Goal: Task Accomplishment & Management: Use online tool/utility

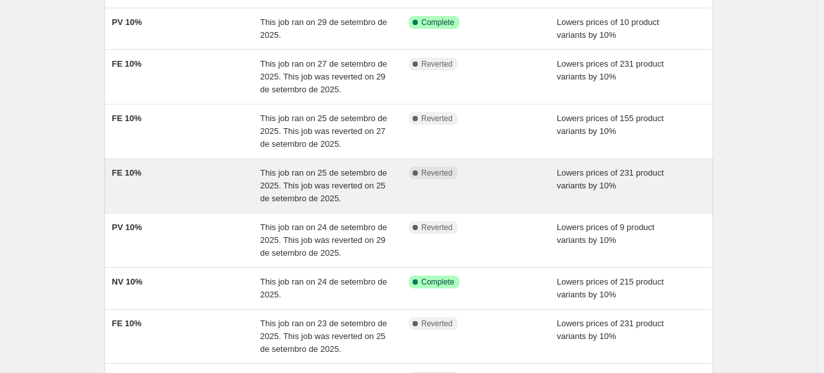
scroll to position [256, 0]
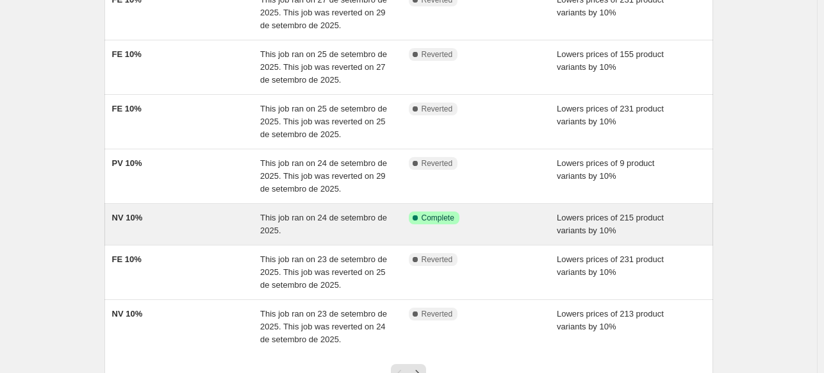
click at [192, 220] on div "NV 10%" at bounding box center [186, 224] width 149 height 26
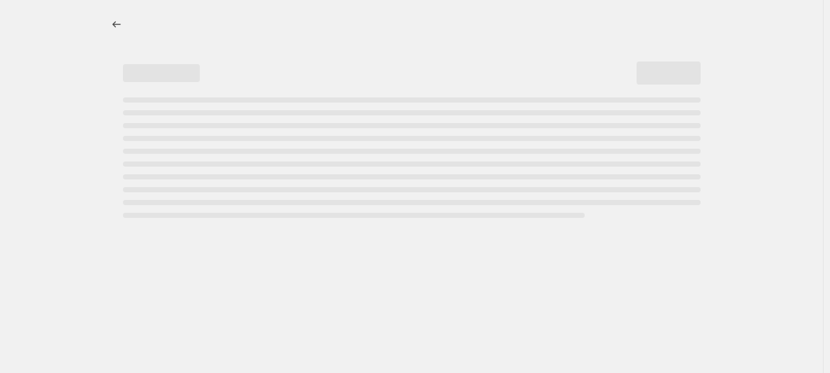
select select "percentage"
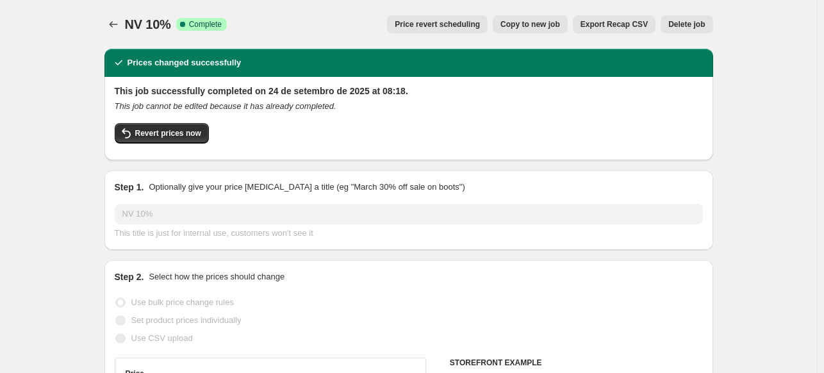
select select "collection"
click at [169, 137] on span "Revert prices now" at bounding box center [168, 133] width 66 height 10
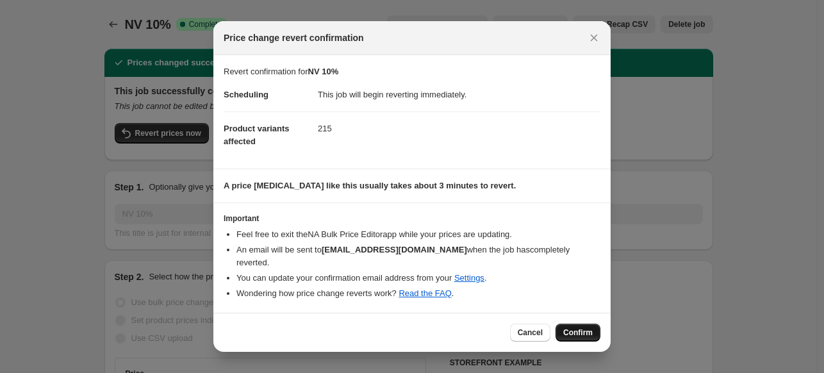
click at [573, 327] on span "Confirm" at bounding box center [577, 332] width 29 height 10
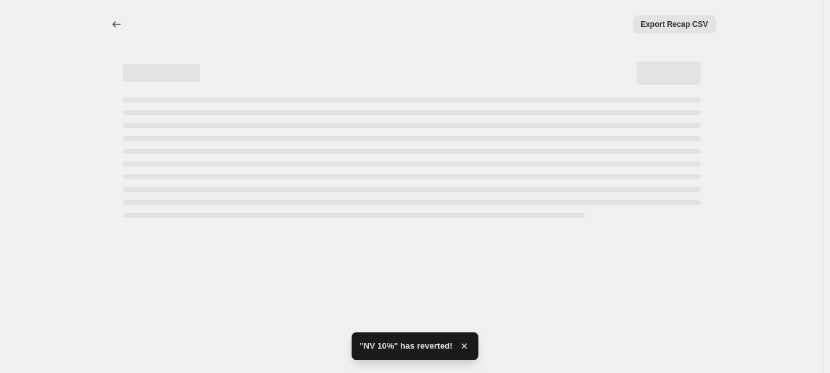
select select "percentage"
select select "collection"
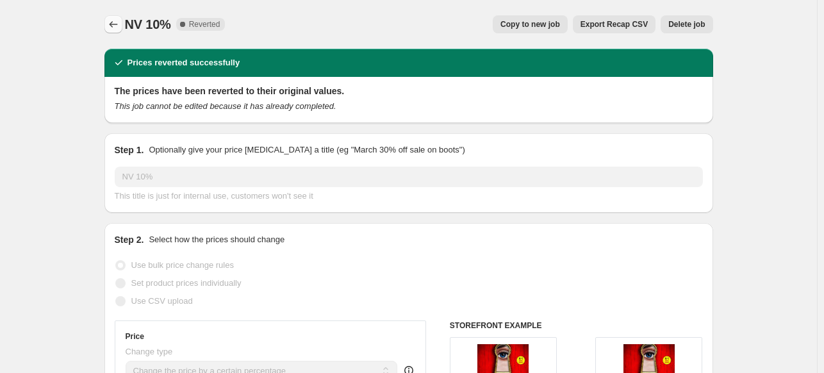
click at [110, 22] on icon "Price change jobs" at bounding box center [113, 24] width 13 height 13
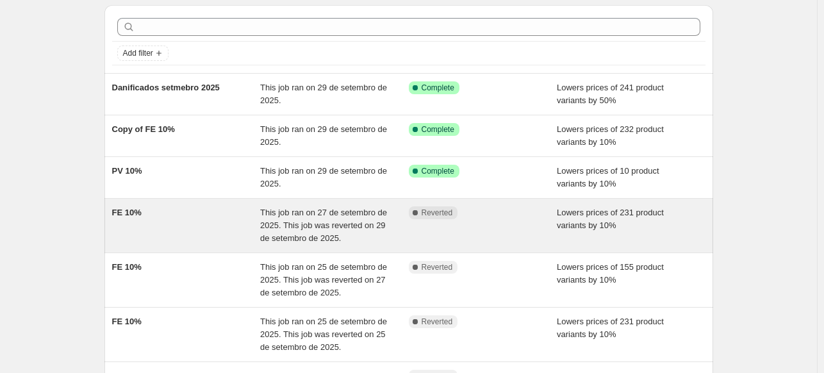
scroll to position [64, 0]
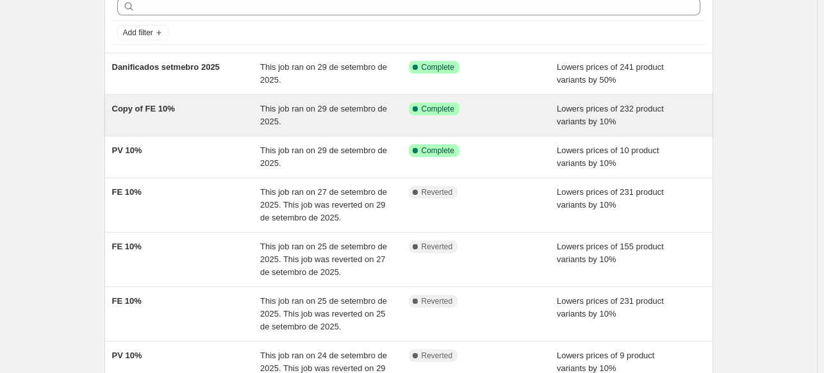
click at [211, 104] on div "Copy of FE 10%" at bounding box center [186, 116] width 149 height 26
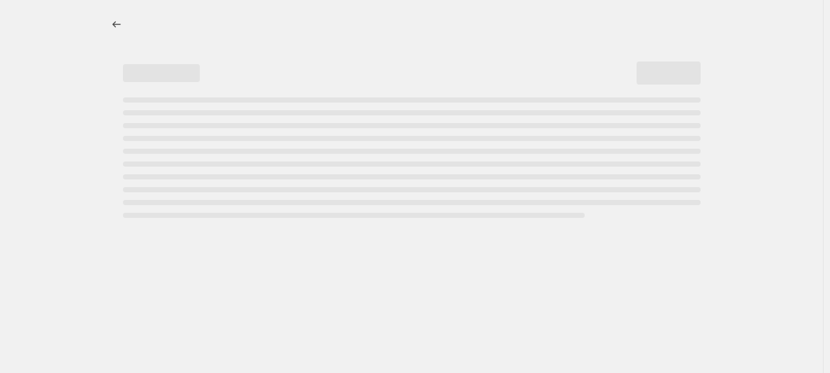
select select "percentage"
select select "collection"
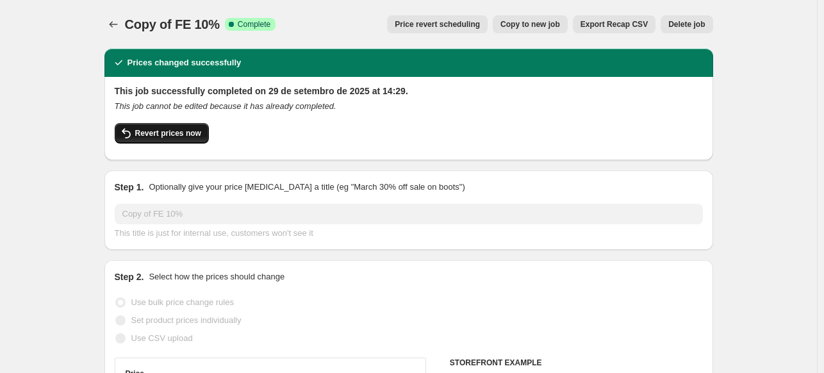
click at [181, 138] on button "Revert prices now" at bounding box center [162, 133] width 94 height 21
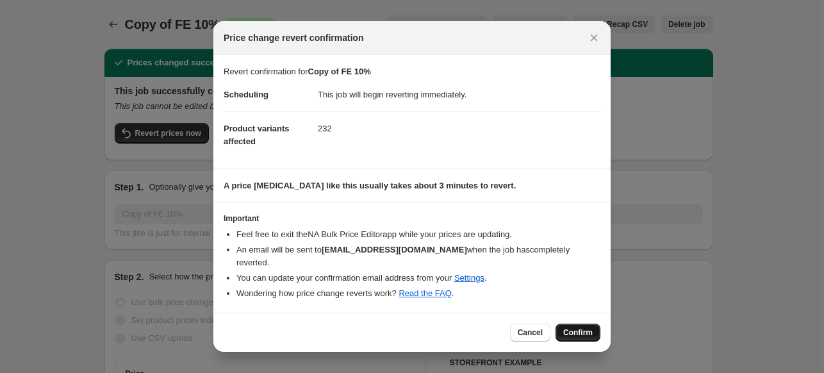
click at [582, 329] on span "Confirm" at bounding box center [577, 332] width 29 height 10
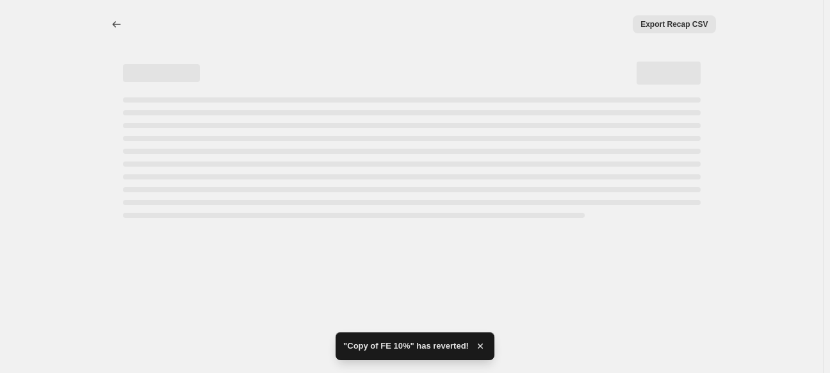
select select "percentage"
select select "collection"
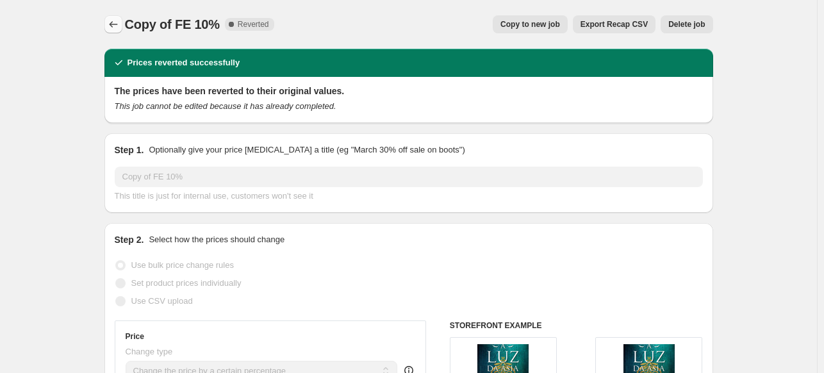
click at [113, 22] on icon "Price change jobs" at bounding box center [113, 24] width 13 height 13
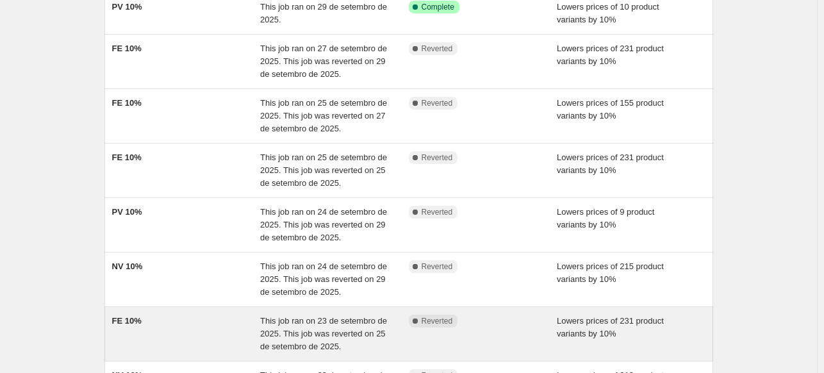
scroll to position [256, 0]
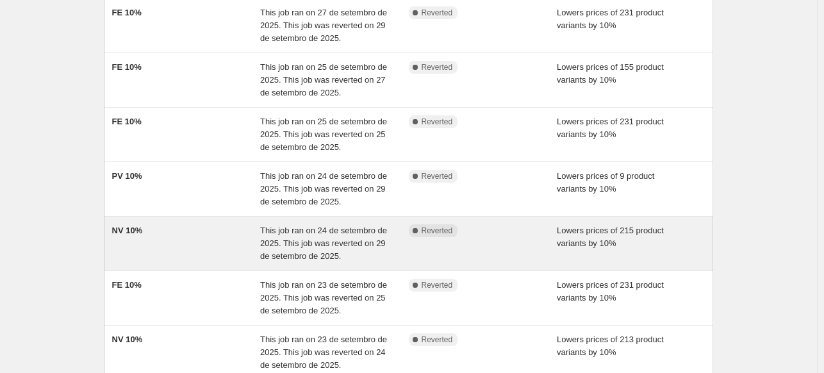
click at [176, 236] on div "NV 10%" at bounding box center [186, 243] width 149 height 38
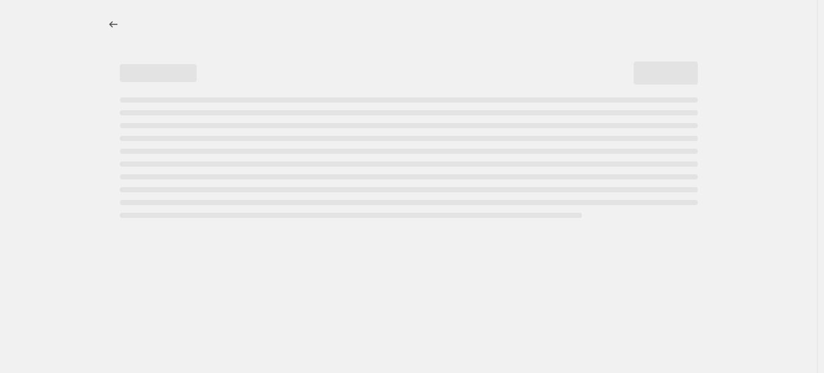
select select "percentage"
select select "collection"
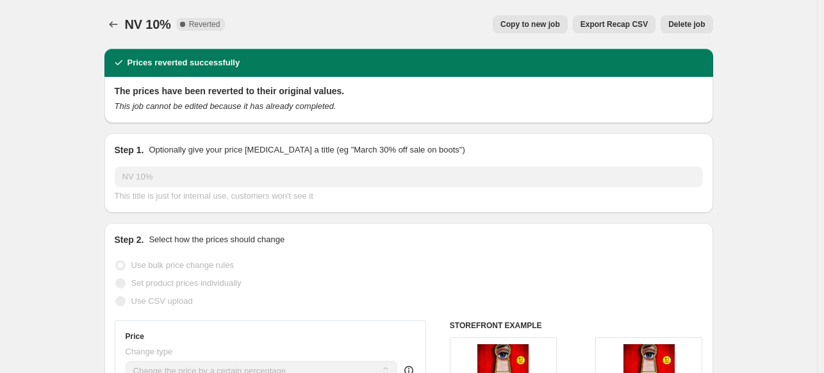
click at [525, 25] on span "Copy to new job" at bounding box center [530, 24] width 60 height 10
select select "percentage"
select select "collection"
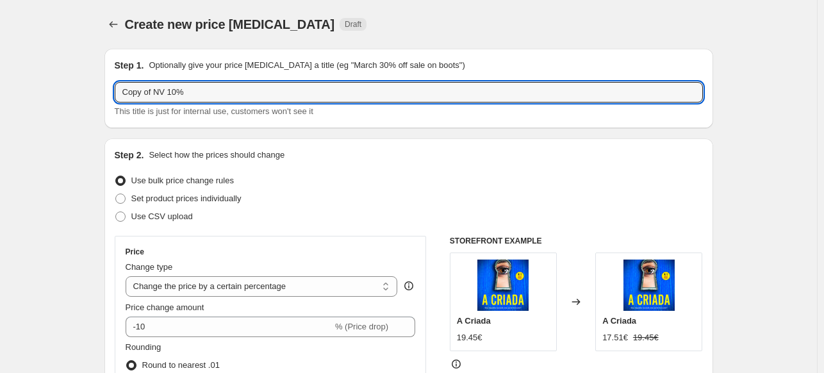
drag, startPoint x: 156, startPoint y: 92, endPoint x: 77, endPoint y: 94, distance: 79.5
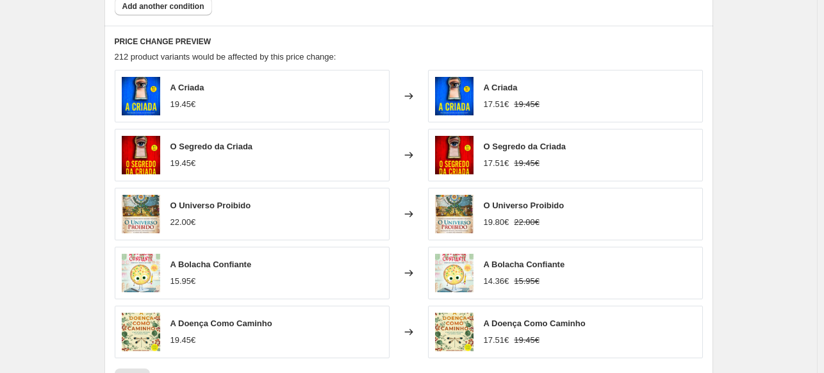
scroll to position [897, 0]
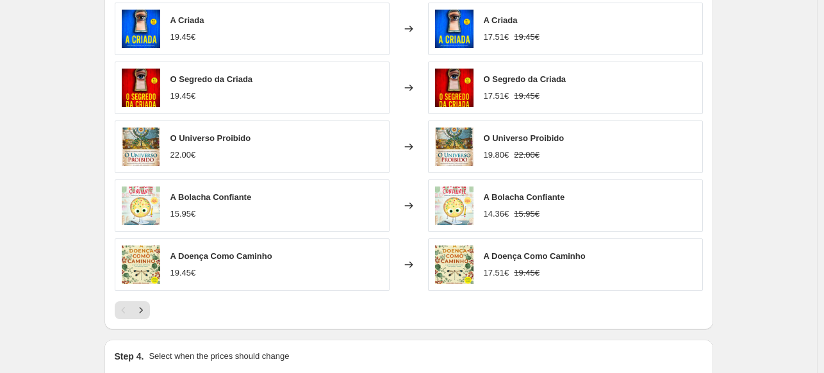
type input "NV 10%"
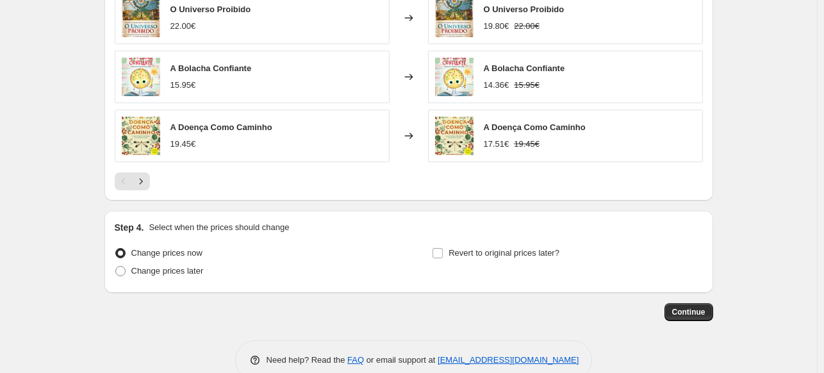
scroll to position [1051, 0]
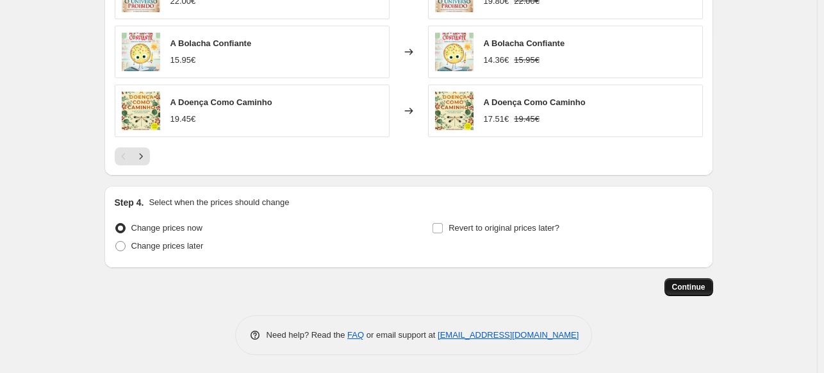
click at [705, 289] on span "Continue" at bounding box center [688, 287] width 33 height 10
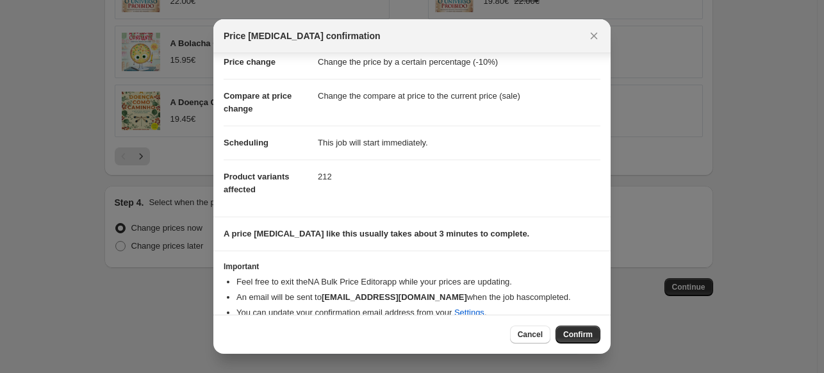
scroll to position [47, 0]
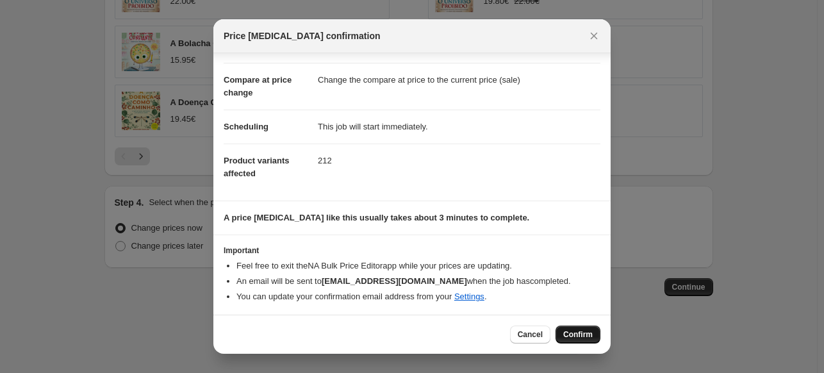
click at [579, 340] on span "Confirm" at bounding box center [577, 334] width 29 height 10
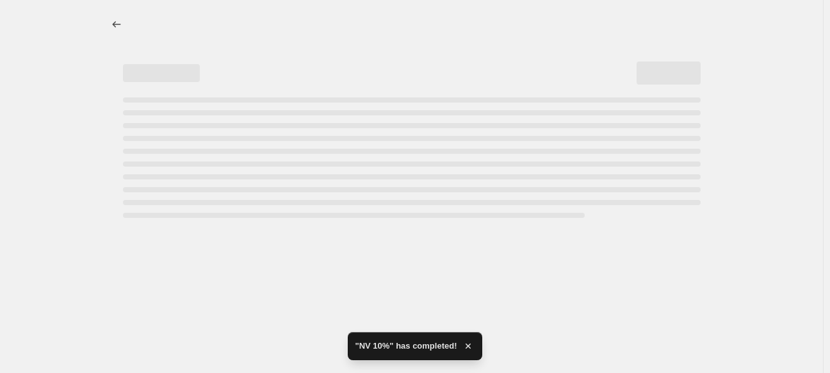
select select "percentage"
select select "collection"
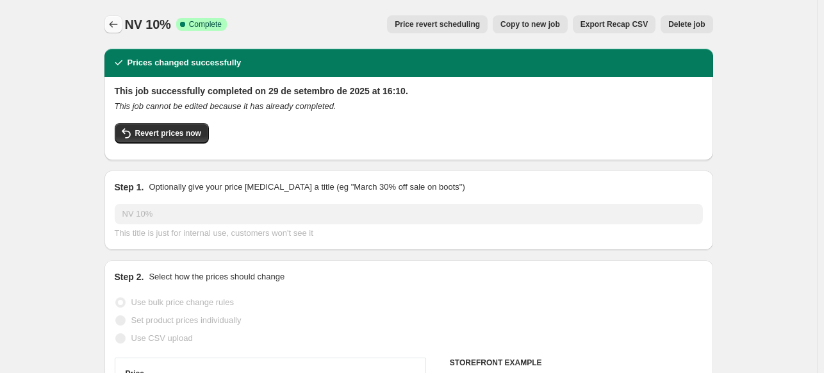
click at [110, 21] on icon "Price change jobs" at bounding box center [113, 24] width 13 height 13
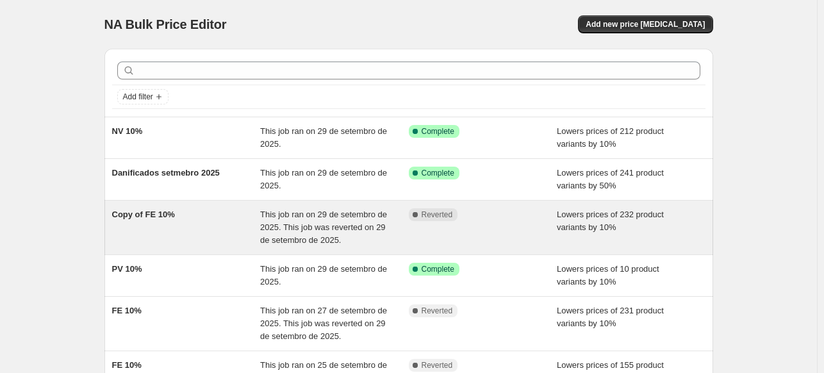
click at [212, 217] on div "Copy of FE 10%" at bounding box center [186, 227] width 149 height 38
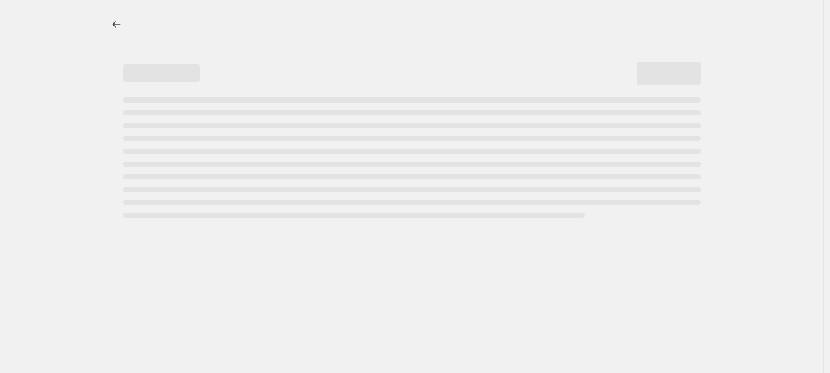
select select "percentage"
select select "collection"
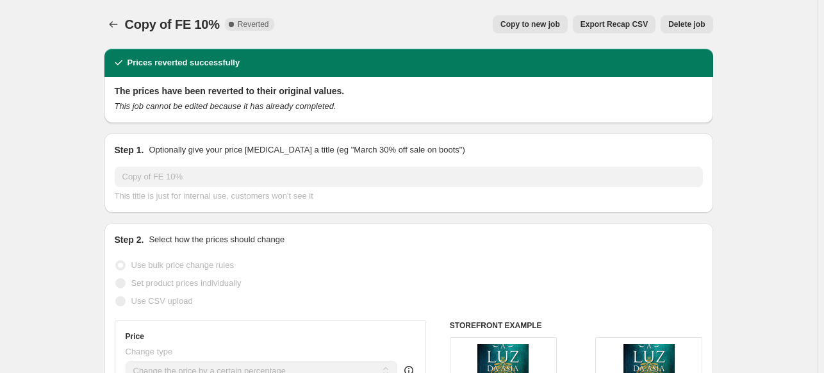
click at [530, 30] on button "Copy to new job" at bounding box center [530, 24] width 75 height 18
select select "percentage"
select select "collection"
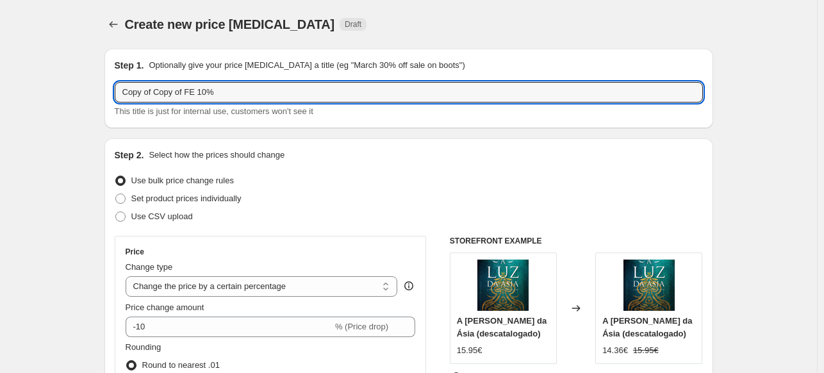
drag, startPoint x: 186, startPoint y: 91, endPoint x: 59, endPoint y: 97, distance: 127.6
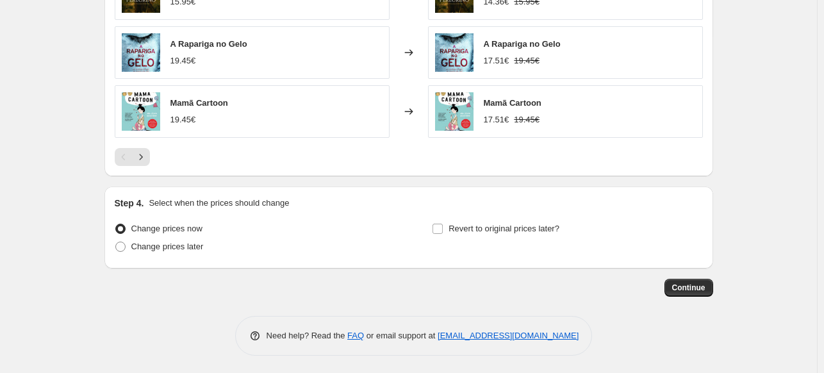
scroll to position [1051, 0]
type input "FE 10%"
click at [125, 245] on span at bounding box center [120, 246] width 10 height 10
click at [116, 242] on input "Change prices later" at bounding box center [115, 241] width 1 height 1
radio input "true"
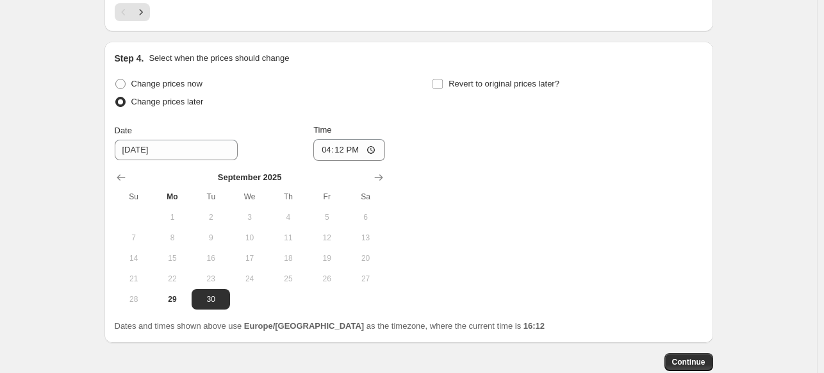
scroll to position [1269, 0]
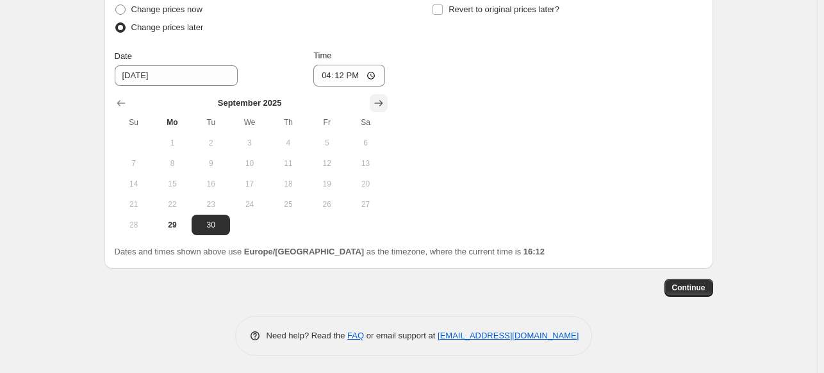
click at [377, 101] on icon "Show next month, October 2025" at bounding box center [378, 103] width 13 height 13
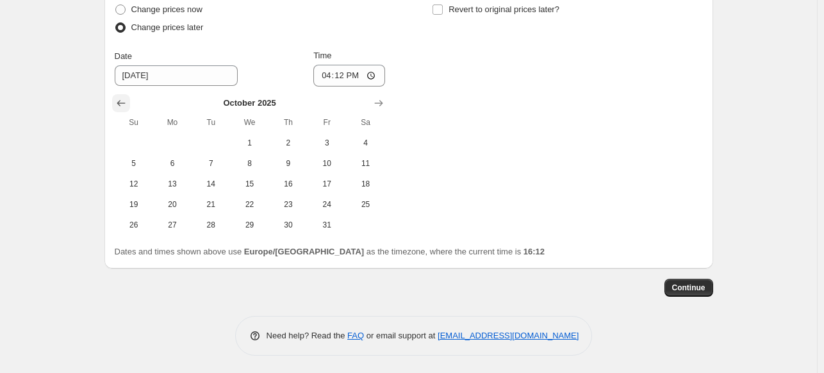
click at [124, 106] on icon "Show previous month, September 2025" at bounding box center [121, 103] width 13 height 13
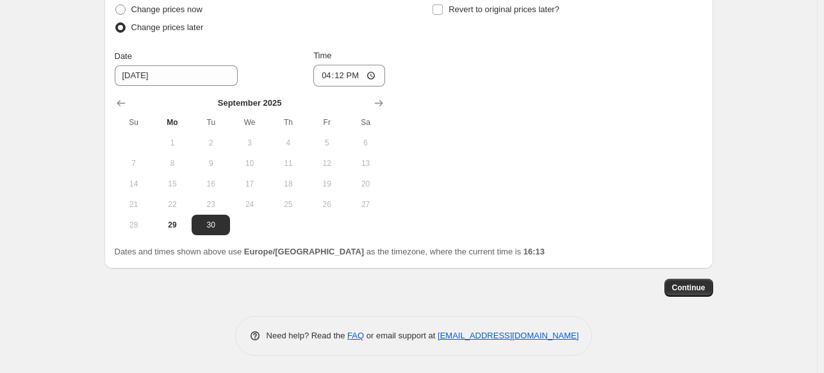
drag, startPoint x: 379, startPoint y: 102, endPoint x: 373, endPoint y: 115, distance: 14.6
click at [377, 102] on icon "Show next month, October 2025" at bounding box center [378, 103] width 13 height 13
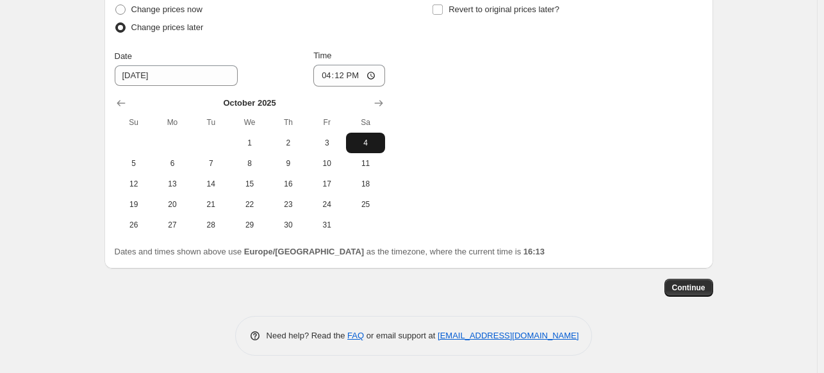
click at [367, 140] on span "4" at bounding box center [365, 143] width 28 height 10
type input "10/4/2025"
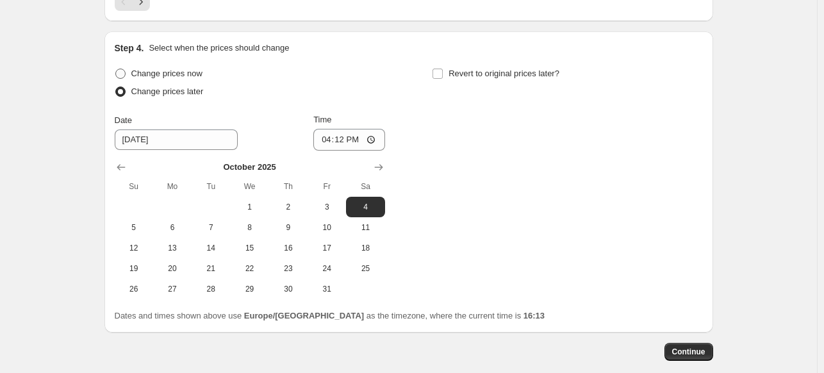
click at [121, 70] on span at bounding box center [120, 74] width 10 height 10
click at [116, 69] on input "Change prices now" at bounding box center [115, 69] width 1 height 1
radio input "true"
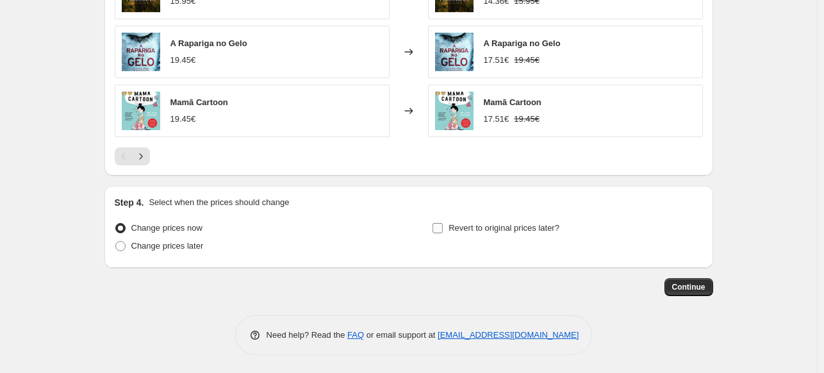
click at [443, 229] on input "Revert to original prices later?" at bounding box center [437, 228] width 10 height 10
checkbox input "true"
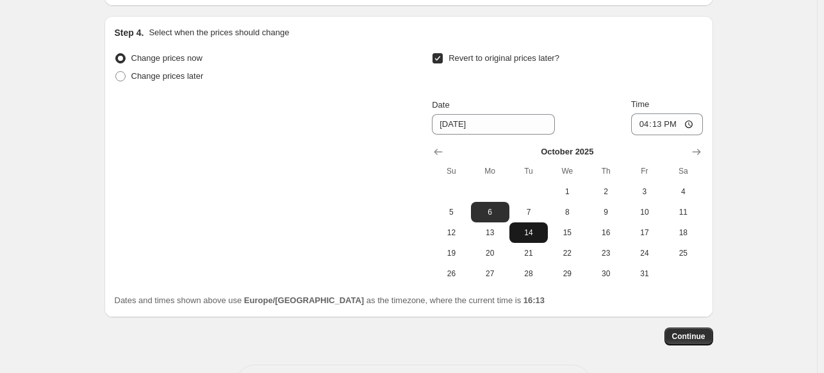
scroll to position [1243, 0]
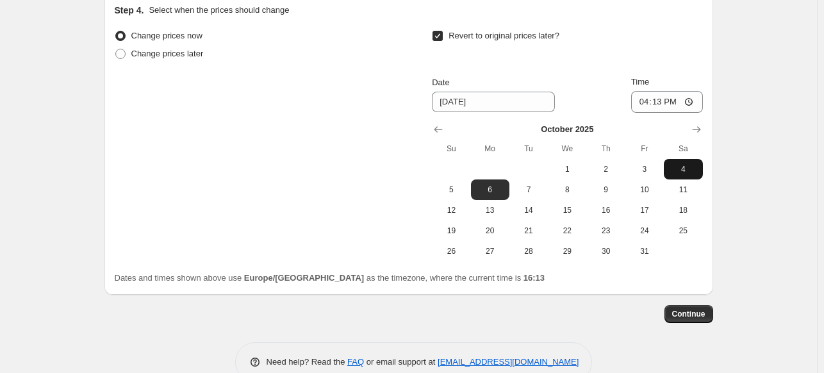
click at [679, 171] on span "4" at bounding box center [683, 169] width 28 height 10
type input "10/4/2025"
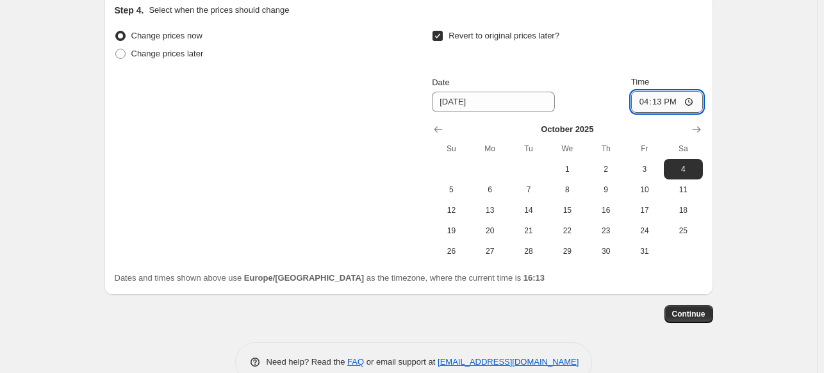
click at [664, 105] on input "16:13" at bounding box center [667, 102] width 72 height 22
type input "23:45"
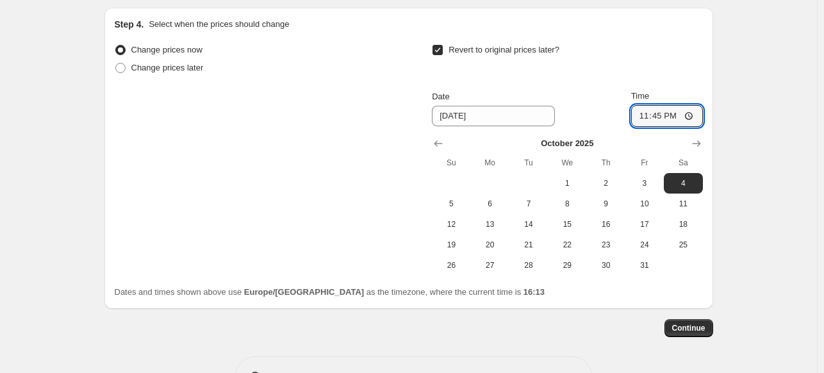
scroll to position [1269, 0]
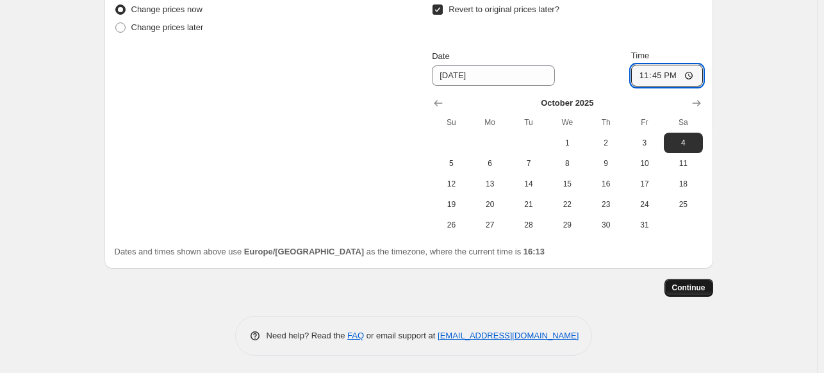
click at [696, 288] on span "Continue" at bounding box center [688, 288] width 33 height 10
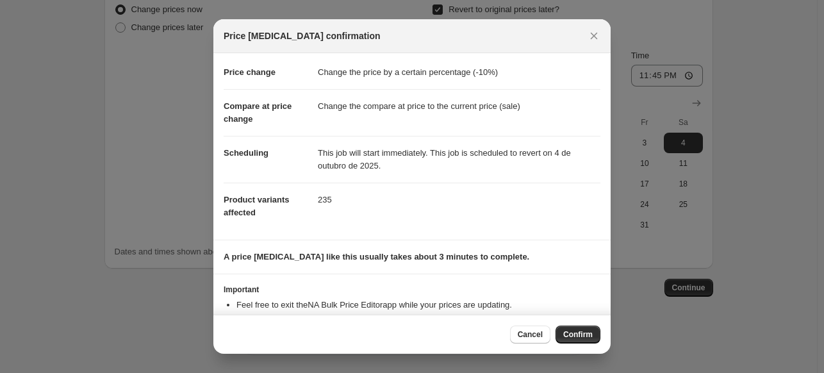
scroll to position [0, 0]
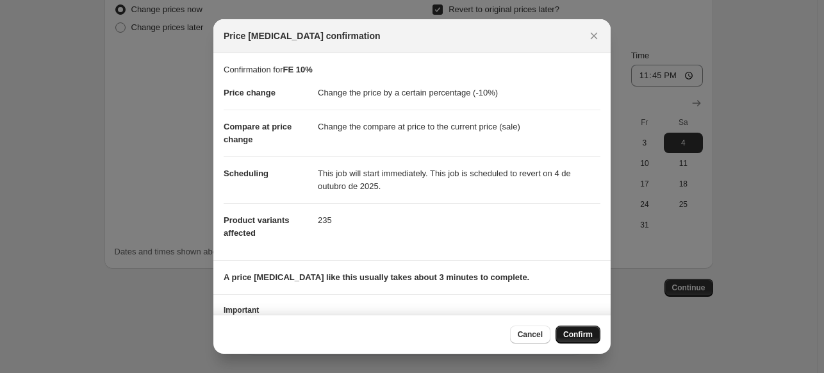
click at [577, 335] on span "Confirm" at bounding box center [577, 334] width 29 height 10
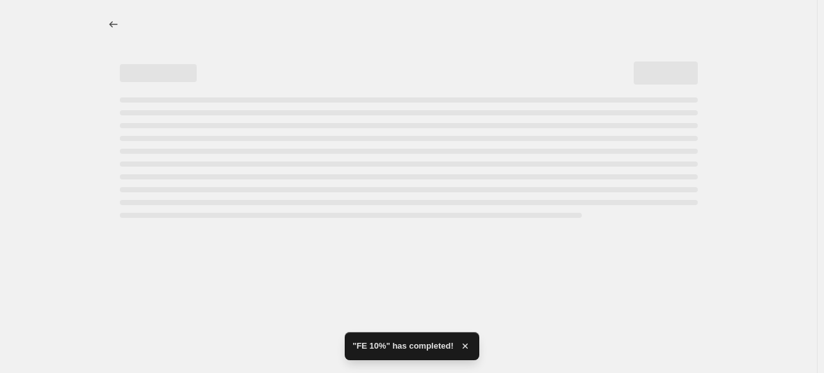
select select "percentage"
select select "collection"
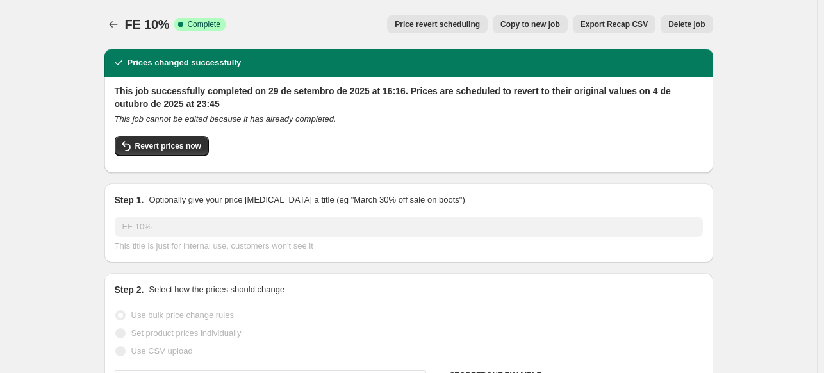
click at [526, 24] on span "Copy to new job" at bounding box center [530, 24] width 60 height 10
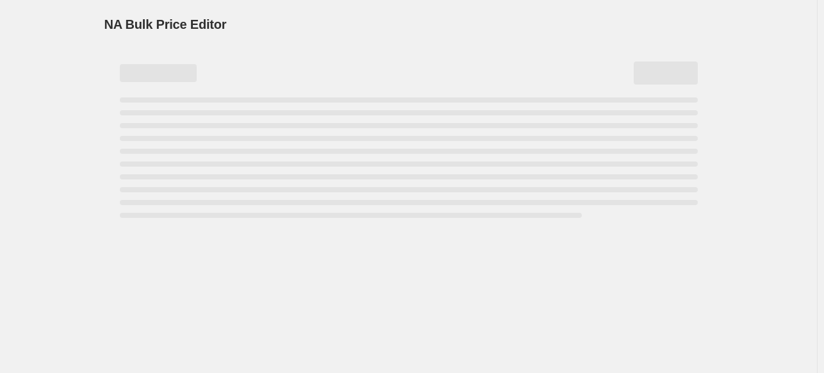
select select "percentage"
select select "collection"
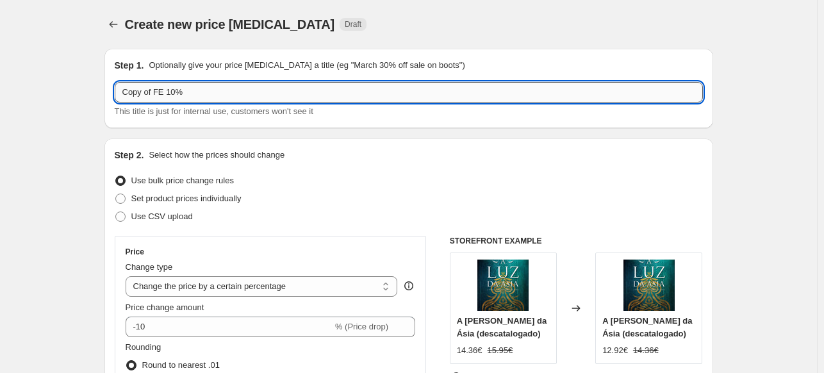
drag, startPoint x: 159, startPoint y: 91, endPoint x: 152, endPoint y: 94, distance: 7.7
click at [145, 92] on input "Copy of FE 10%" at bounding box center [409, 92] width 588 height 21
click at [154, 94] on input "Copy of FE 10%" at bounding box center [409, 92] width 588 height 21
drag, startPoint x: 158, startPoint y: 92, endPoint x: 150, endPoint y: 94, distance: 8.4
click at [150, 92] on input "Copy of FE 10%" at bounding box center [409, 92] width 588 height 21
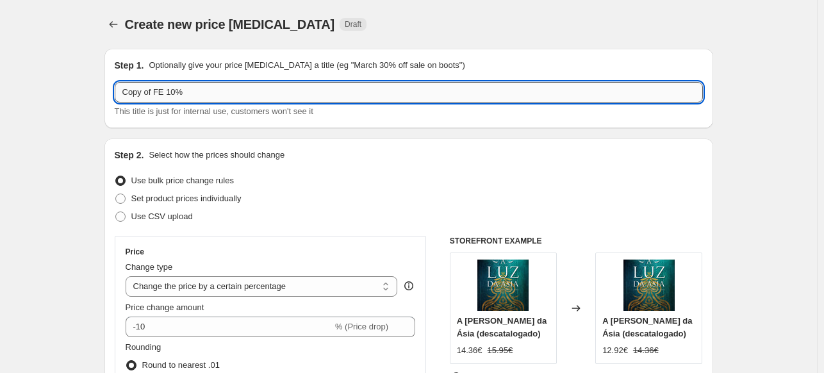
click at [151, 93] on input "Copy of FE 10%" at bounding box center [409, 92] width 588 height 21
drag, startPoint x: 157, startPoint y: 92, endPoint x: 95, endPoint y: 88, distance: 61.6
click at [172, 95] on input "FE 10%" at bounding box center [409, 92] width 588 height 21
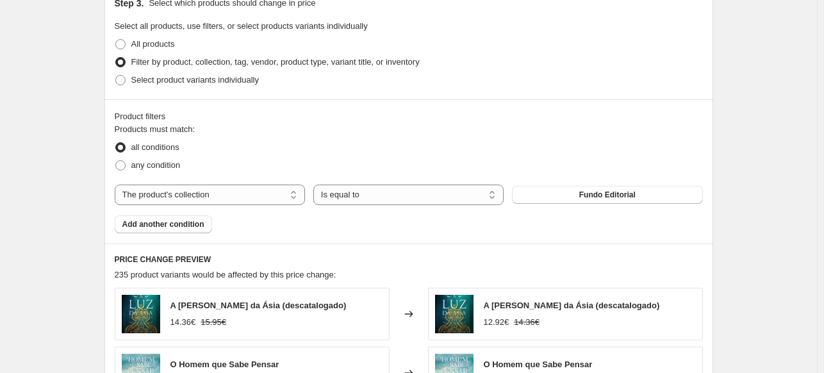
scroll to position [641, 0]
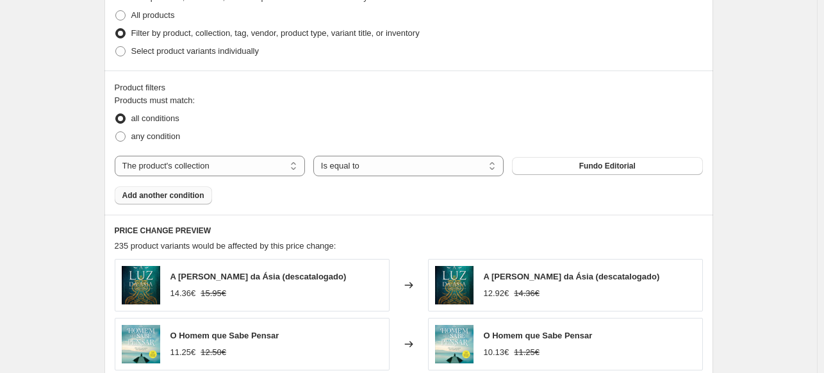
type input "FE 10% - Aproveite -5 euros outubro 2025"
click at [181, 199] on span "Add another condition" at bounding box center [163, 195] width 82 height 10
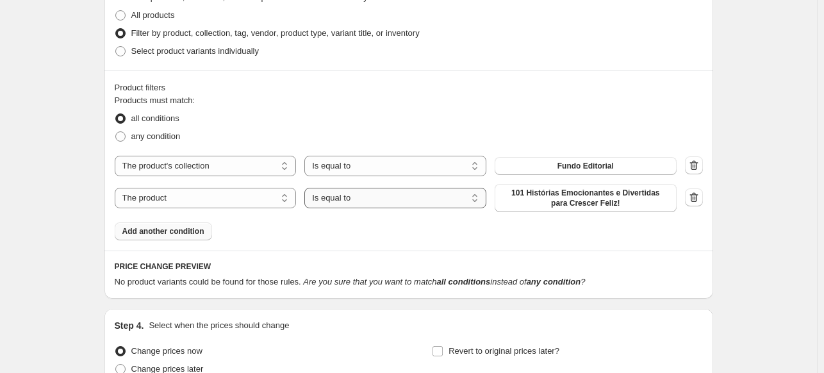
click at [381, 202] on select "Is equal to Is not equal to" at bounding box center [395, 198] width 182 height 21
select select "not_equal"
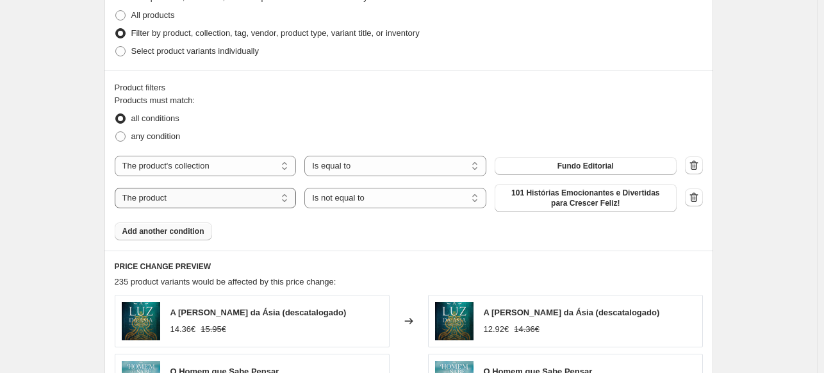
drag, startPoint x: 142, startPoint y: 198, endPoint x: 147, endPoint y: 207, distance: 10.3
click at [142, 198] on select "The product The product's collection The product's tag The product's vendor The…" at bounding box center [206, 198] width 182 height 21
select select "collection"
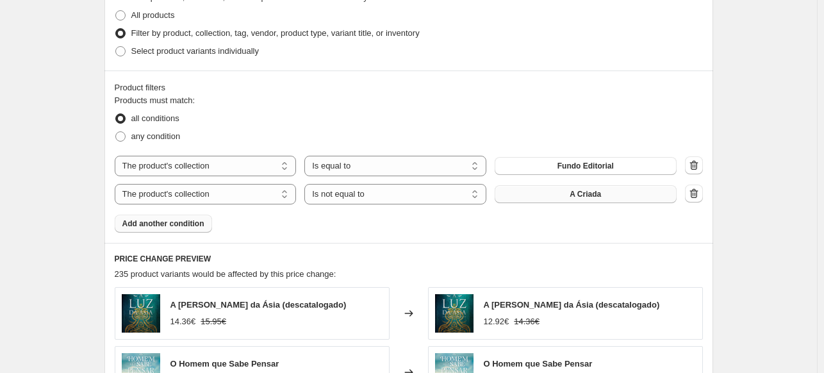
click at [636, 193] on button "A Criada" at bounding box center [586, 194] width 182 height 18
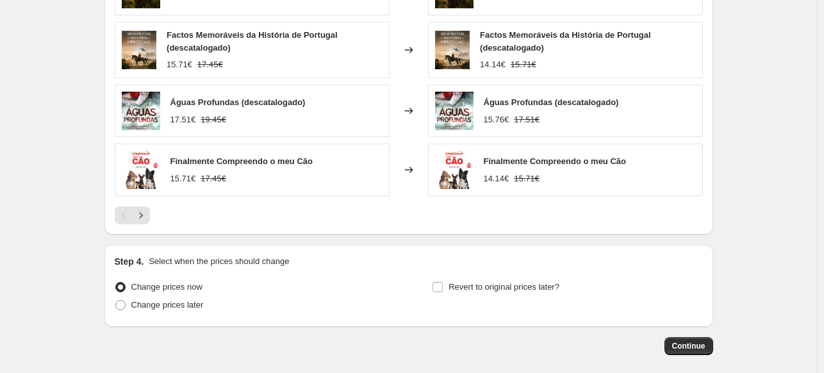
scroll to position [1083, 0]
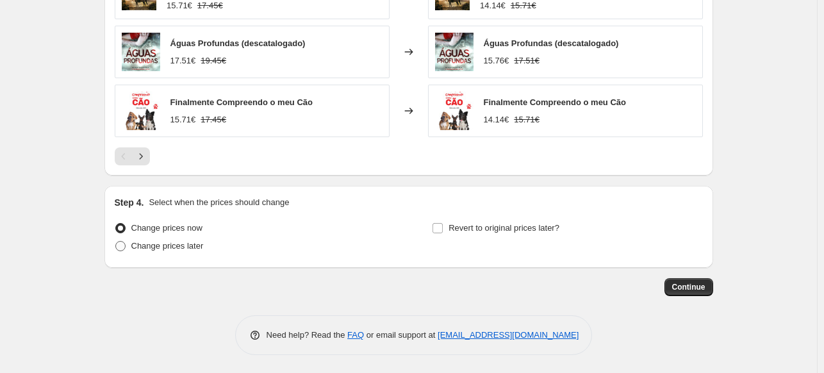
click at [124, 244] on span at bounding box center [120, 246] width 10 height 10
click at [116, 242] on input "Change prices later" at bounding box center [115, 241] width 1 height 1
radio input "true"
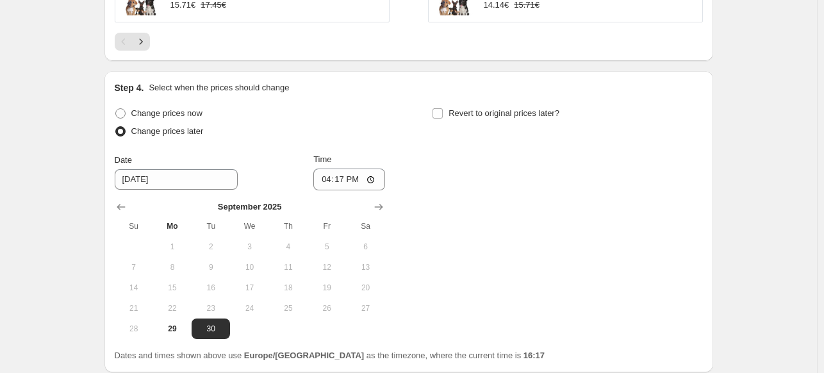
scroll to position [1302, 0]
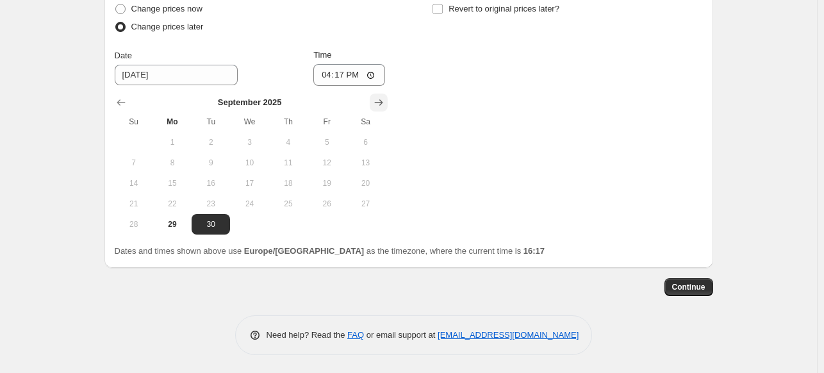
drag, startPoint x: 379, startPoint y: 98, endPoint x: 373, endPoint y: 102, distance: 6.9
click at [379, 99] on icon "Show next month, October 2025" at bounding box center [378, 102] width 13 height 13
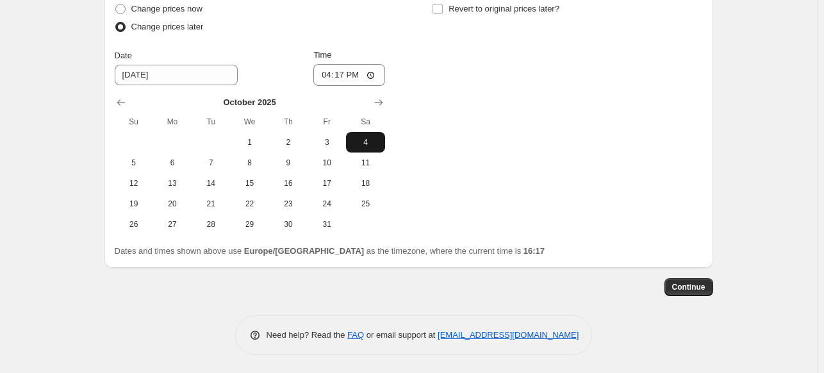
click at [364, 138] on span "4" at bounding box center [365, 142] width 28 height 10
type input "10/4/2025"
click at [341, 74] on input "16:17" at bounding box center [349, 75] width 72 height 22
type input "23:50"
click at [456, 109] on div "Change prices now Change prices later Date 10/4/2025 Time 23:50 October 2025 Su…" at bounding box center [409, 117] width 588 height 235
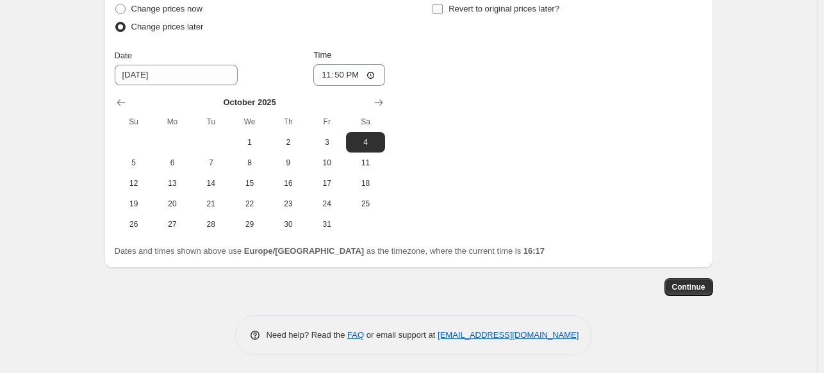
click at [439, 7] on input "Revert to original prices later?" at bounding box center [437, 9] width 10 height 10
checkbox input "true"
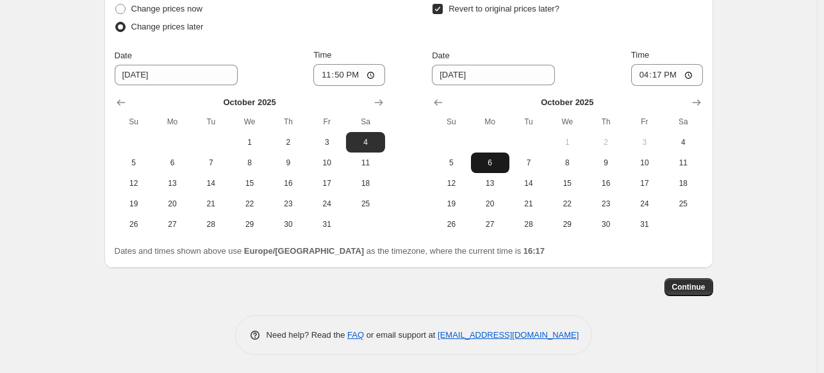
click at [490, 160] on span "6" at bounding box center [490, 163] width 28 height 10
click at [670, 77] on input "16:17" at bounding box center [667, 75] width 72 height 22
click at [664, 77] on input "16:17" at bounding box center [667, 75] width 72 height 22
click at [677, 76] on input "00:15" at bounding box center [667, 75] width 72 height 22
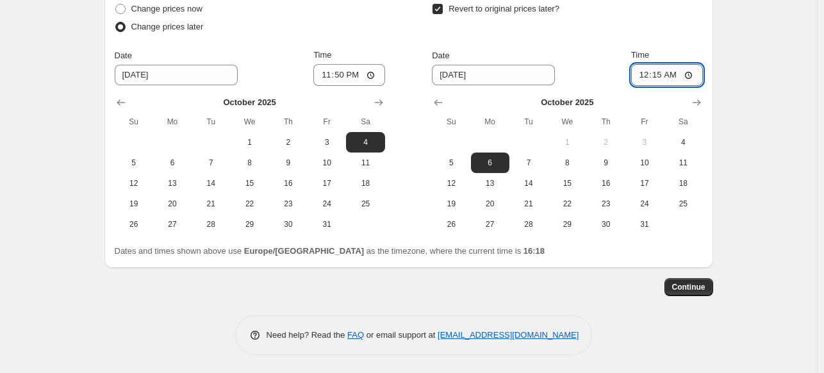
type input "00:00"
type input "00:10"
click at [696, 286] on span "Continue" at bounding box center [688, 287] width 33 height 10
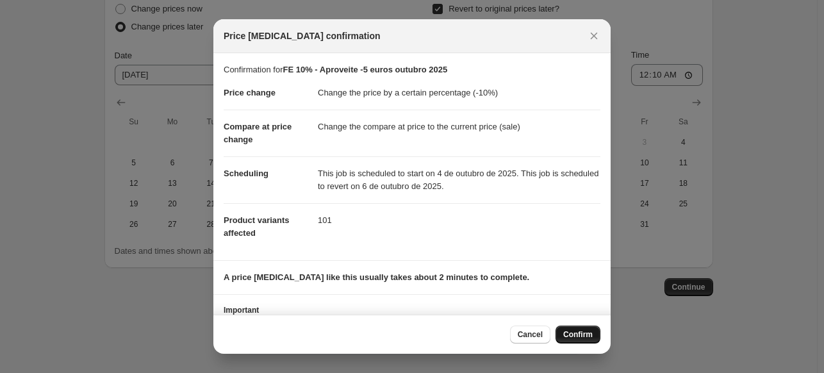
click at [578, 333] on span "Confirm" at bounding box center [577, 334] width 29 height 10
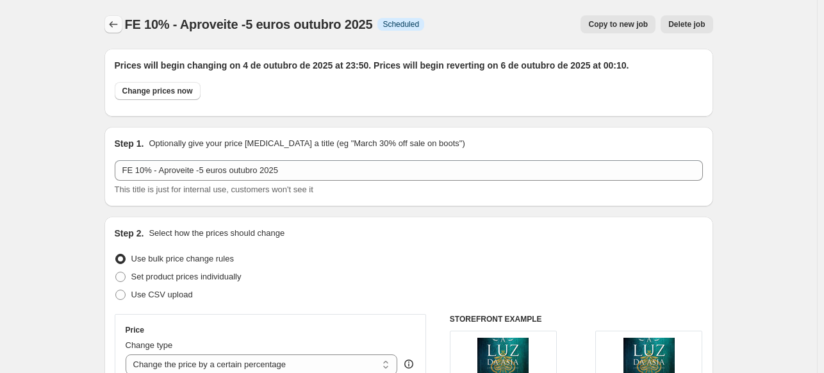
click at [111, 27] on icon "Price change jobs" at bounding box center [113, 24] width 13 height 13
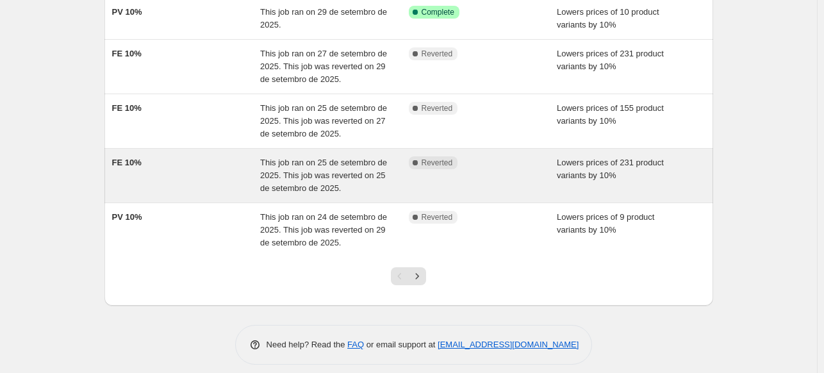
scroll to position [384, 0]
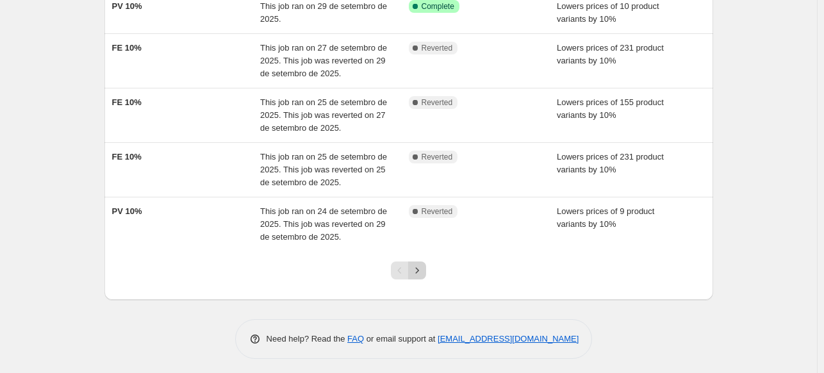
click at [420, 269] on icon "Next" at bounding box center [417, 270] width 13 height 13
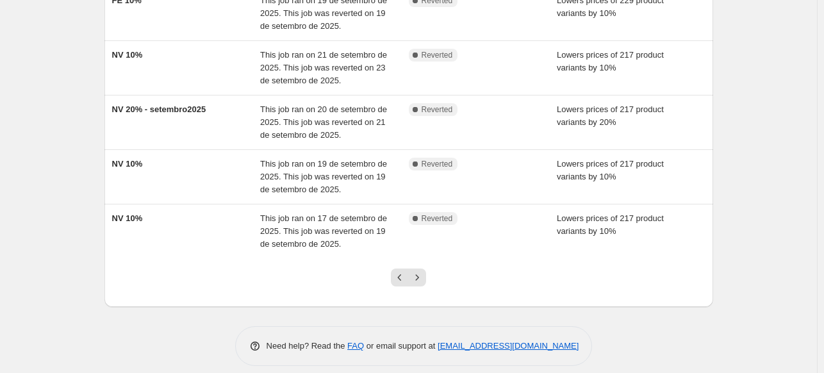
scroll to position [413, 0]
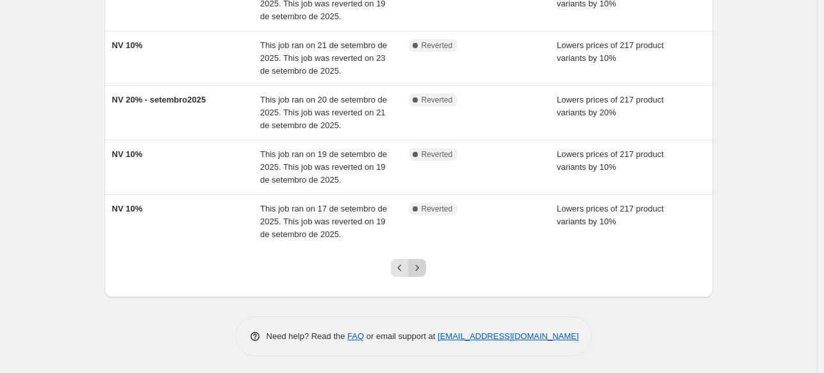
click at [419, 266] on icon "Next" at bounding box center [417, 268] width 3 height 6
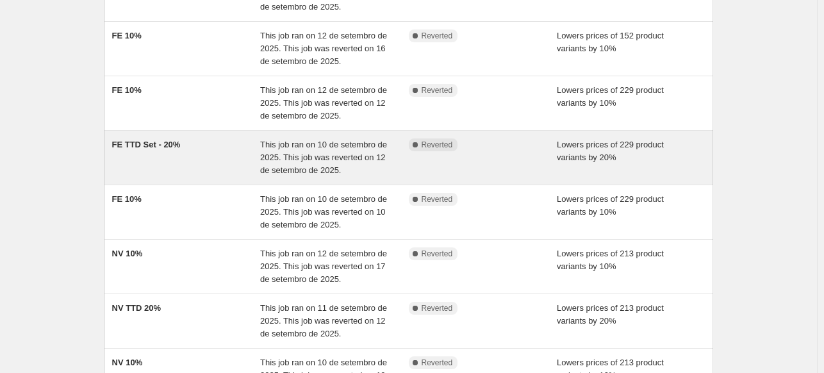
scroll to position [384, 0]
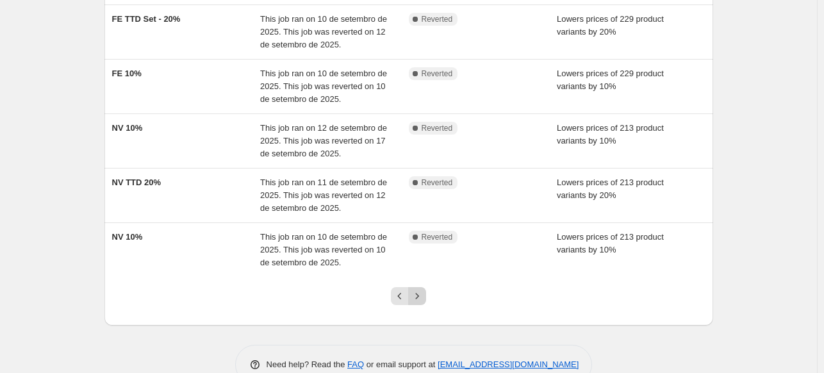
click at [416, 293] on icon "Next" at bounding box center [417, 296] width 13 height 13
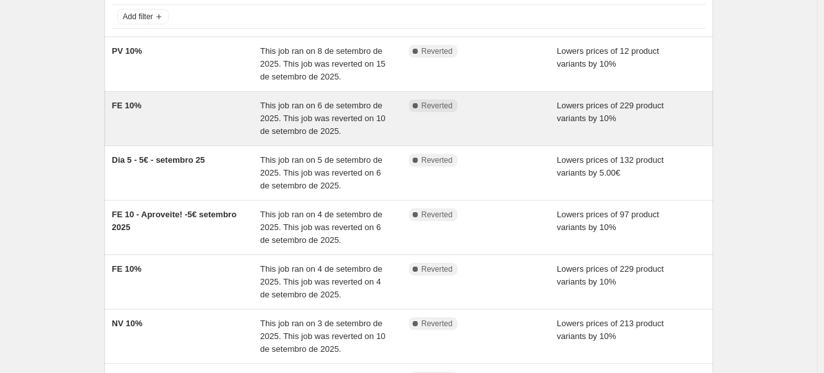
scroll to position [128, 0]
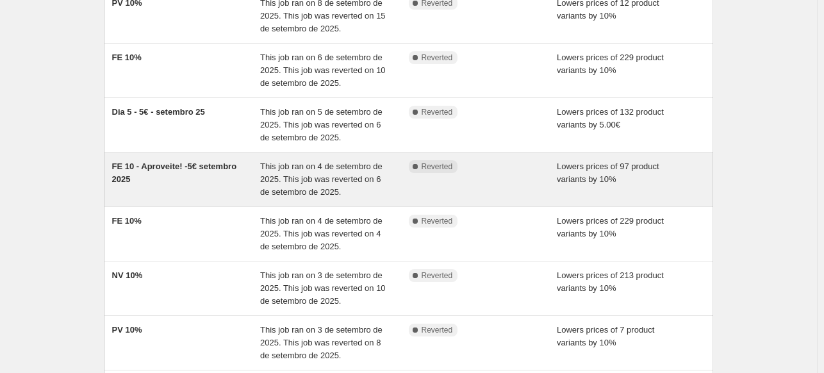
click at [211, 185] on div "FE 10 - Aproveite! -5€ setembro 2025" at bounding box center [186, 179] width 149 height 38
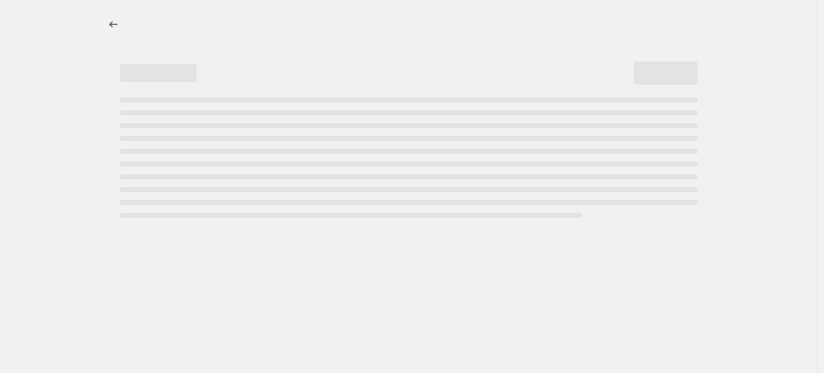
select select "percentage"
select select "collection"
select select "not_equal"
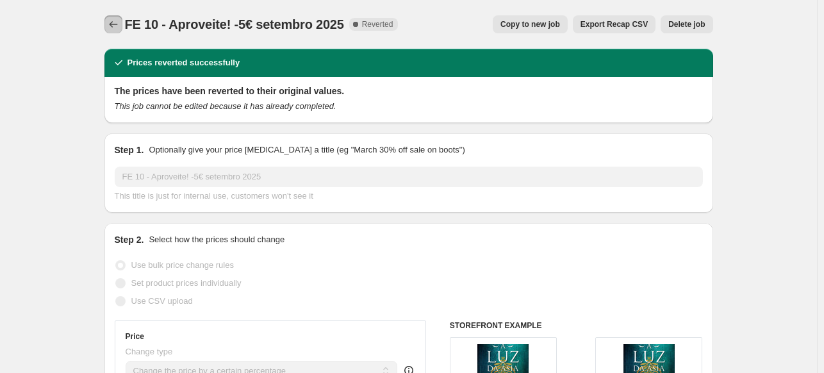
click at [111, 24] on icon "Price change jobs" at bounding box center [113, 24] width 13 height 13
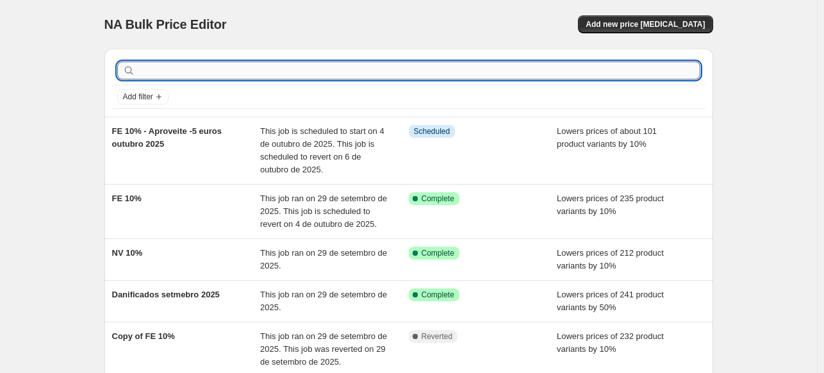
click at [218, 74] on input "text" at bounding box center [419, 71] width 563 height 18
type input "dia"
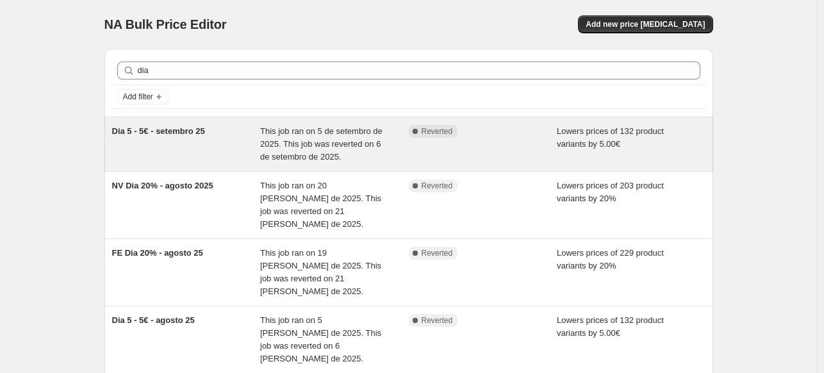
click at [183, 126] on span "Dia 5 - 5€ - setembro 25" at bounding box center [158, 131] width 93 height 10
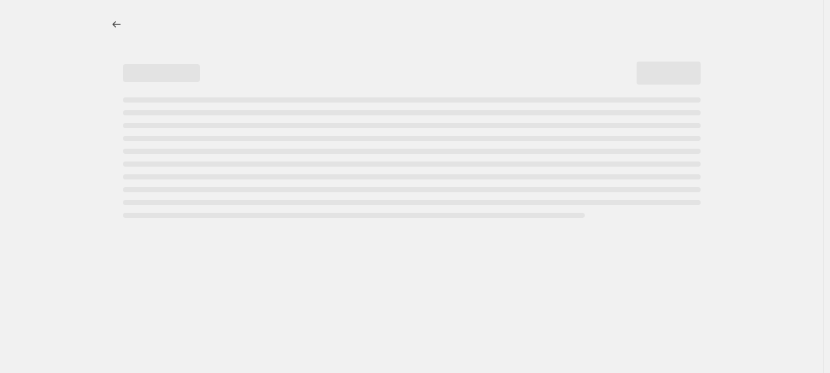
select select "by"
select select "collection"
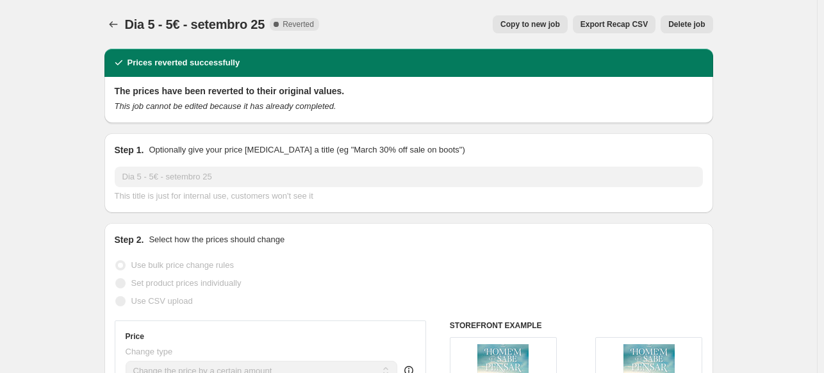
click at [552, 20] on span "Copy to new job" at bounding box center [530, 24] width 60 height 10
select select "by"
select select "collection"
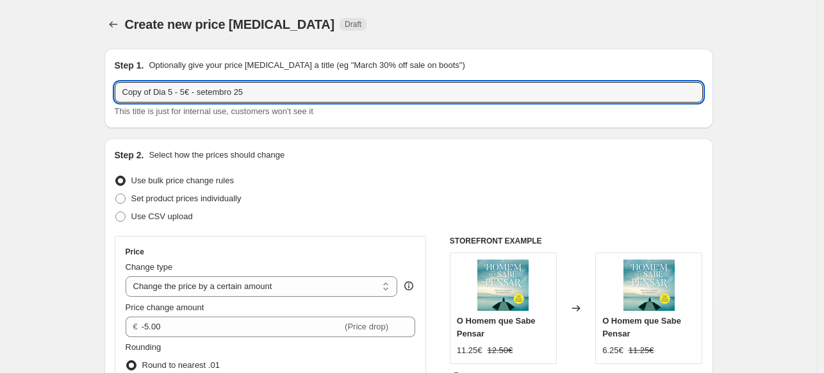
drag, startPoint x: 156, startPoint y: 89, endPoint x: 79, endPoint y: 96, distance: 77.2
drag, startPoint x: 204, startPoint y: 91, endPoint x: 169, endPoint y: 92, distance: 35.2
click at [169, 92] on input "Dia 5 - 5€ - setembro 25" at bounding box center [409, 92] width 588 height 21
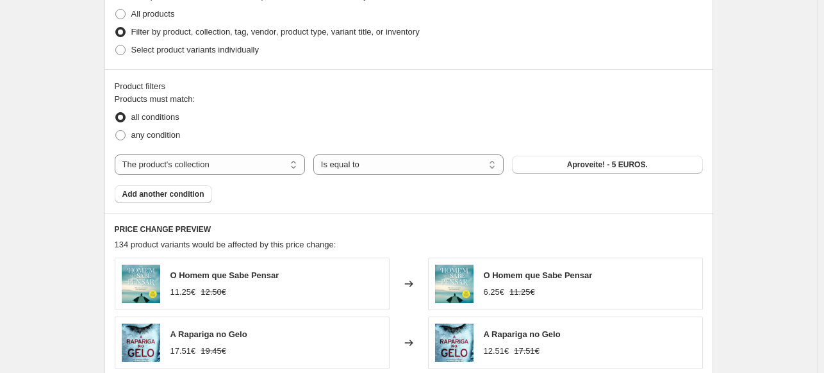
scroll to position [705, 0]
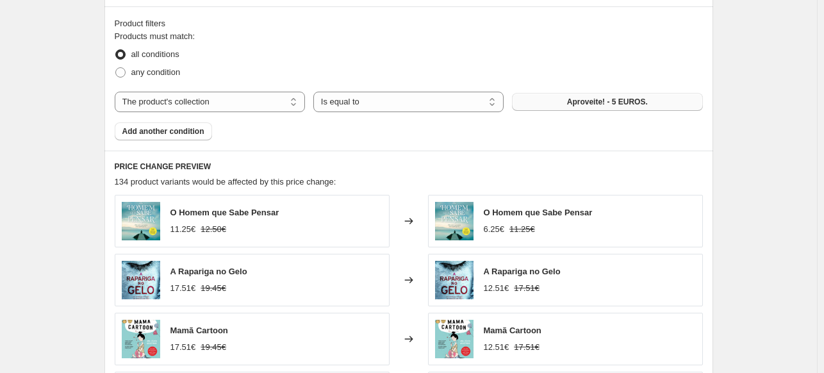
type input "Dia 5 - 5€ - outubro´25"
click at [677, 105] on button "Aproveite! - 5 EUROS." at bounding box center [607, 102] width 190 height 18
click at [160, 135] on span "Add another condition" at bounding box center [163, 131] width 82 height 10
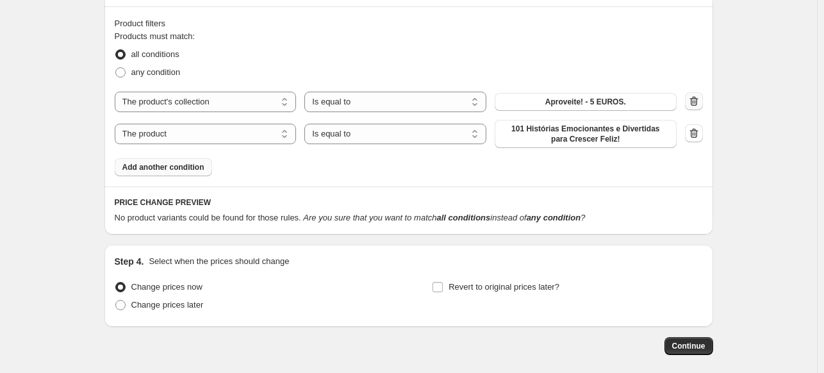
click at [696, 99] on icon "button" at bounding box center [693, 101] width 13 height 13
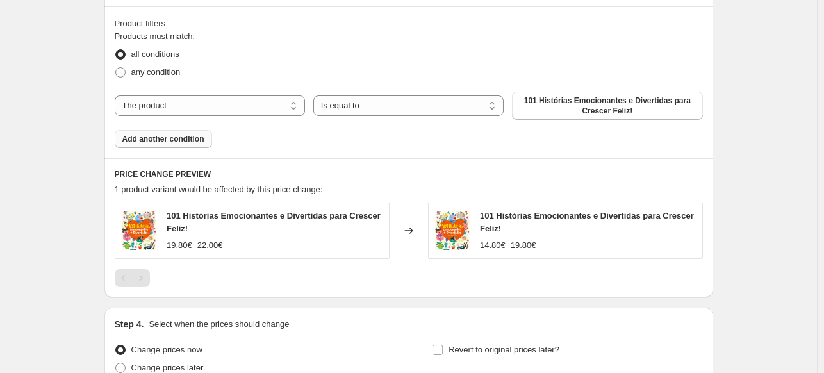
click at [167, 141] on span "Add another condition" at bounding box center [163, 139] width 82 height 10
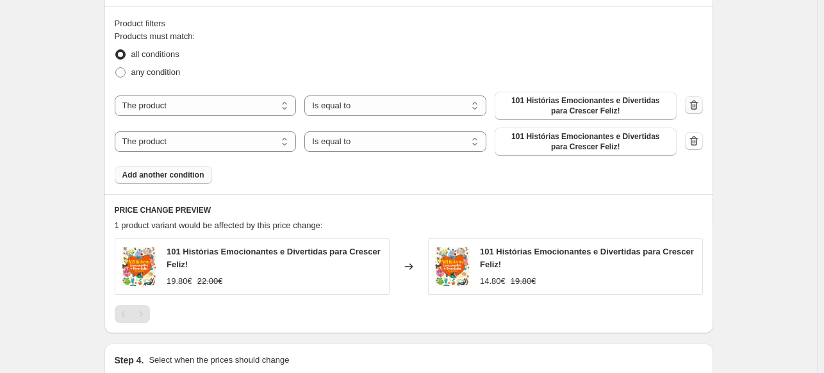
click at [697, 105] on icon "button" at bounding box center [693, 105] width 13 height 13
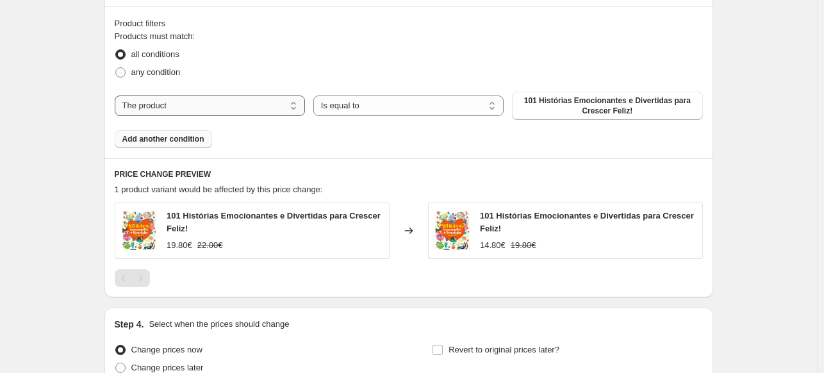
click at [212, 110] on select "The product The product's collection The product's tag The product's vendor The…" at bounding box center [210, 105] width 190 height 21
select select "collection"
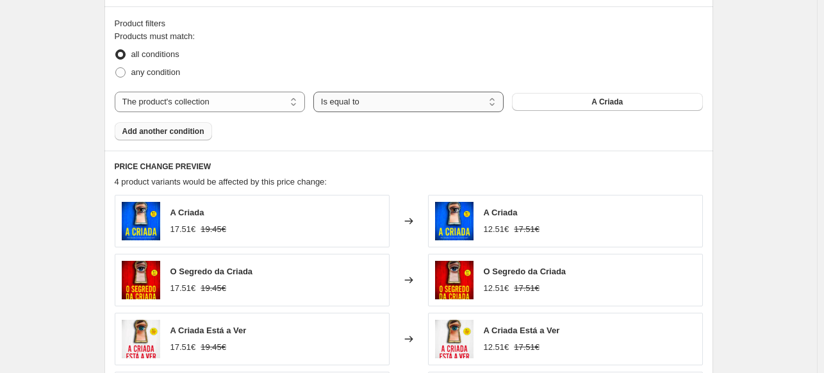
click at [369, 106] on select "Is equal to Is not equal to" at bounding box center [408, 102] width 190 height 21
click at [615, 110] on button "A Criada" at bounding box center [607, 102] width 190 height 18
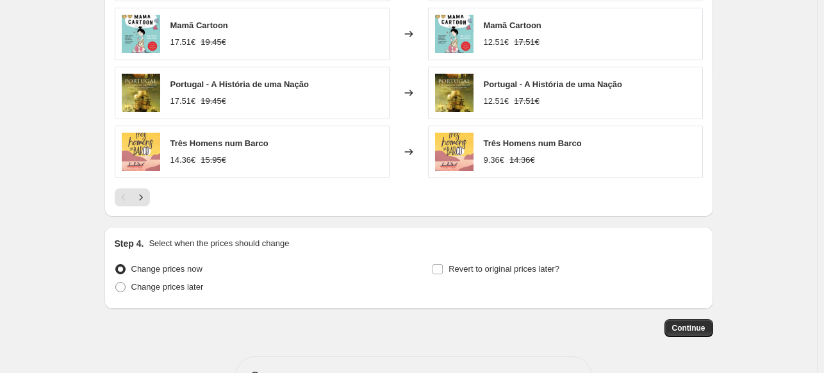
scroll to position [1051, 0]
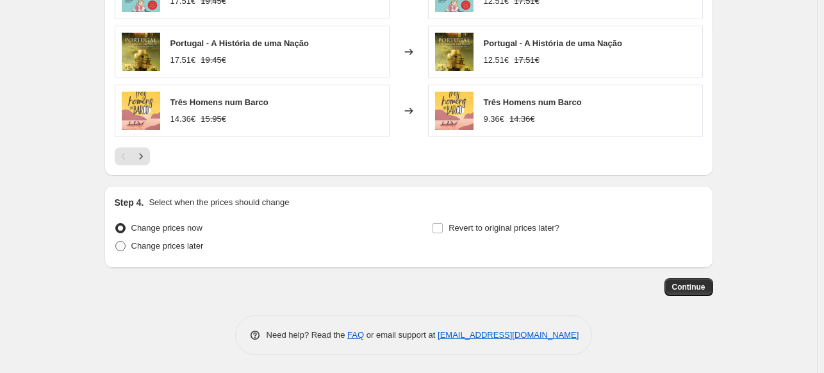
click at [126, 245] on span at bounding box center [120, 246] width 10 height 10
click at [116, 242] on input "Change prices later" at bounding box center [115, 241] width 1 height 1
radio input "true"
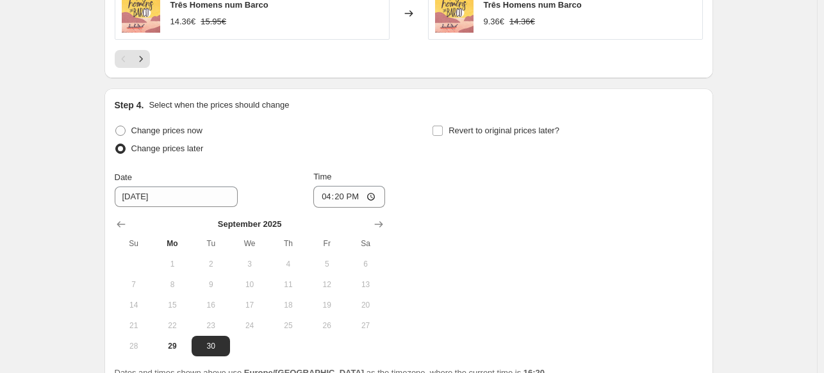
scroll to position [1243, 0]
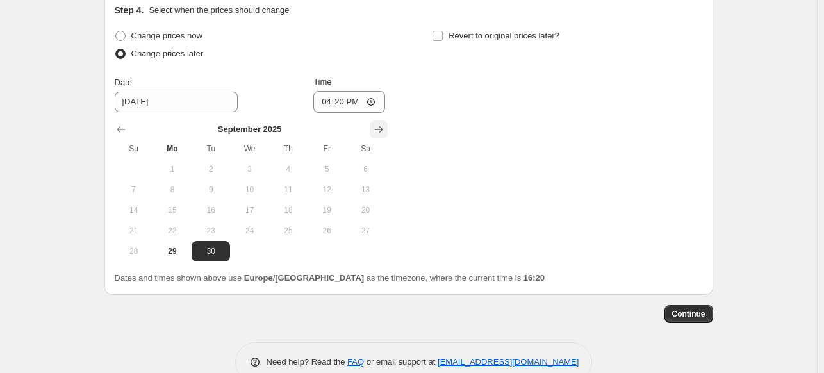
click at [378, 125] on icon "Show next month, October 2025" at bounding box center [378, 129] width 13 height 13
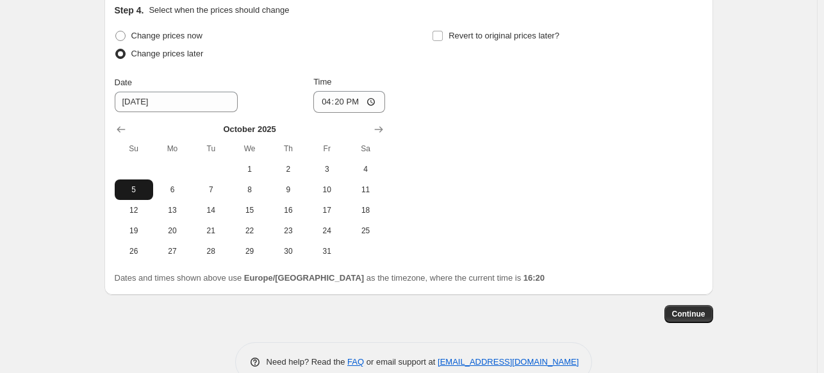
click at [144, 192] on span "5" at bounding box center [134, 190] width 28 height 10
type input "10/5/2025"
click at [343, 101] on input "16:20" at bounding box center [349, 102] width 72 height 22
type input "00:01"
click at [343, 103] on input "00:01" at bounding box center [349, 102] width 72 height 22
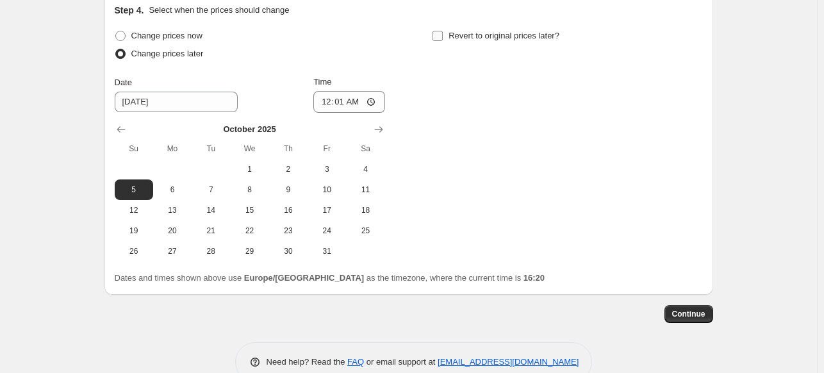
click at [438, 35] on input "Revert to original prices later?" at bounding box center [437, 36] width 10 height 10
checkbox input "true"
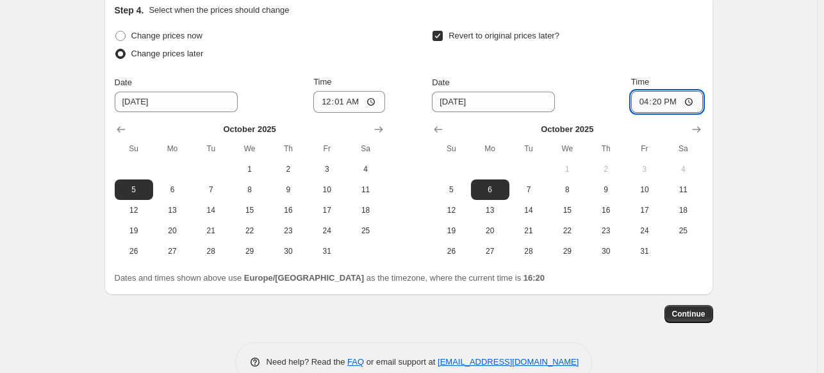
click at [666, 104] on input "16:20" at bounding box center [667, 102] width 72 height 22
type input "00:01"
click at [702, 316] on span "Continue" at bounding box center [688, 314] width 33 height 10
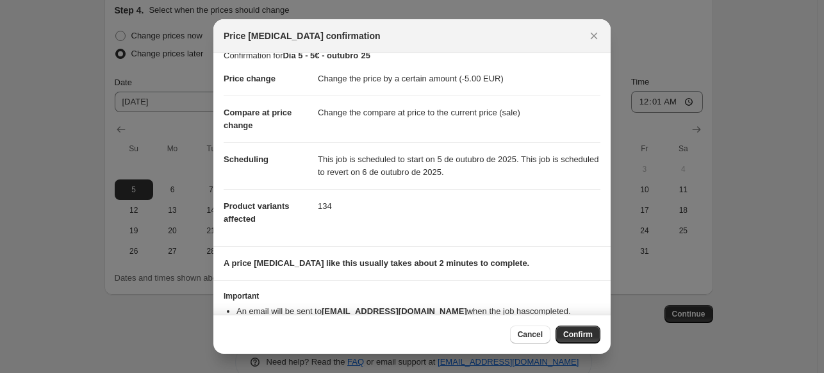
scroll to position [0, 0]
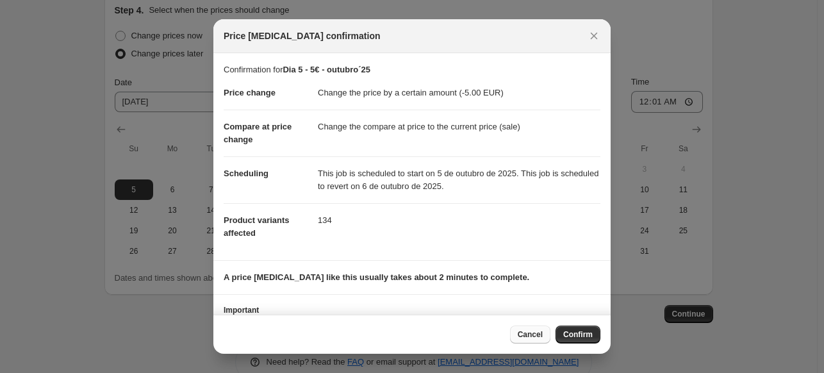
click at [525, 336] on span "Cancel" at bounding box center [530, 334] width 25 height 10
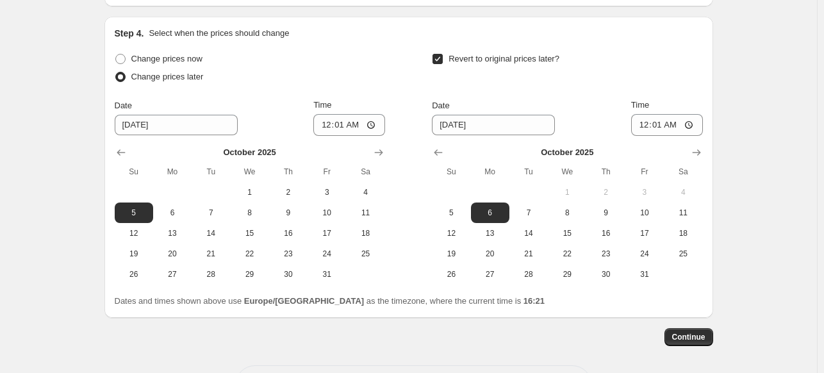
scroll to position [1269, 0]
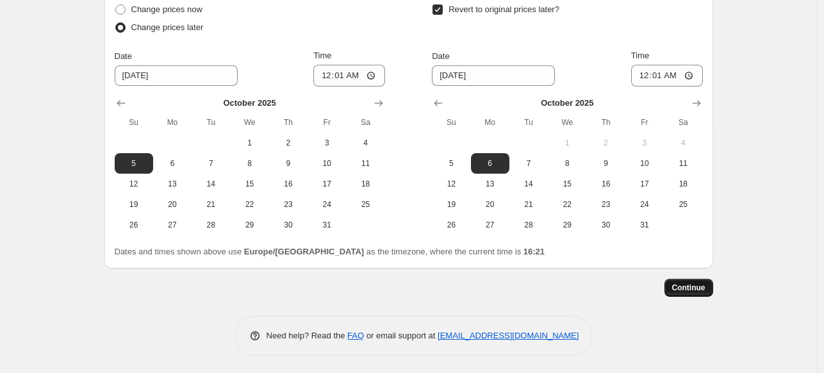
click at [686, 288] on span "Continue" at bounding box center [688, 288] width 33 height 10
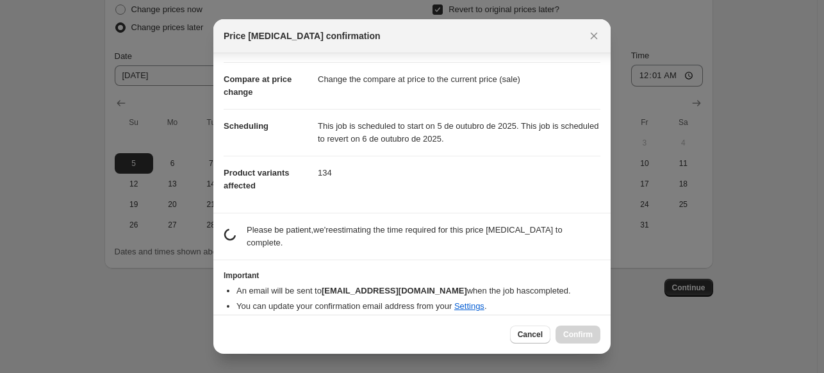
scroll to position [44, 0]
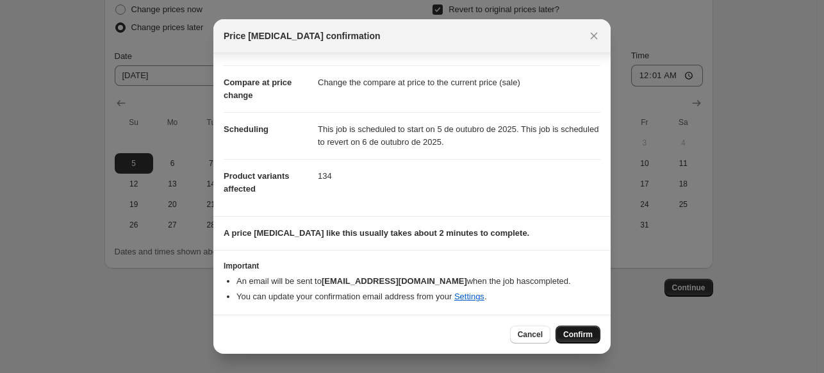
click at [582, 337] on span "Confirm" at bounding box center [577, 334] width 29 height 10
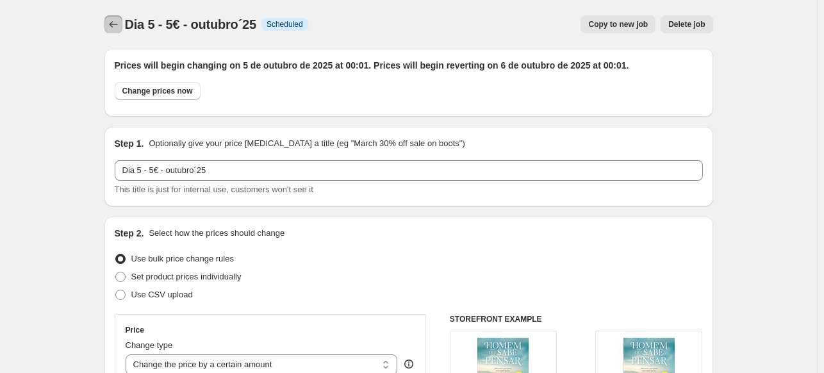
click at [111, 23] on icon "Price change jobs" at bounding box center [113, 24] width 13 height 13
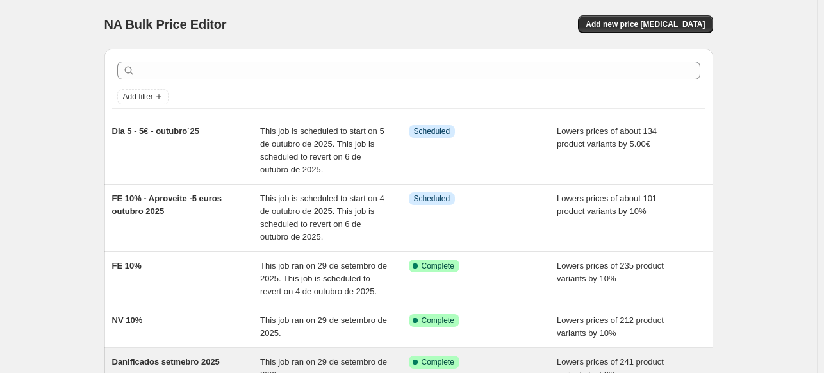
scroll to position [128, 0]
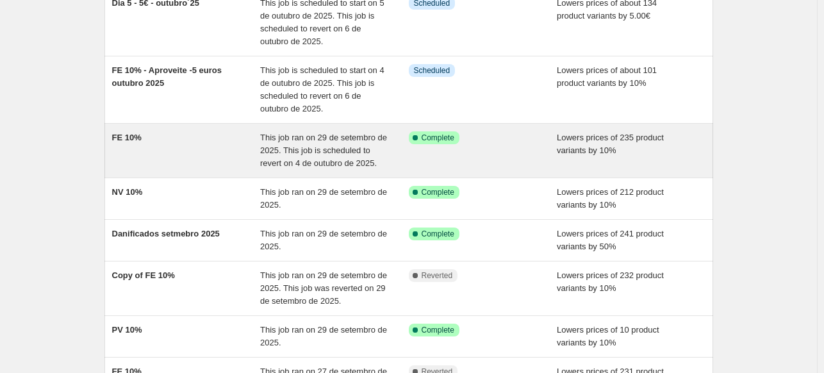
click at [206, 133] on div "FE 10%" at bounding box center [186, 150] width 149 height 38
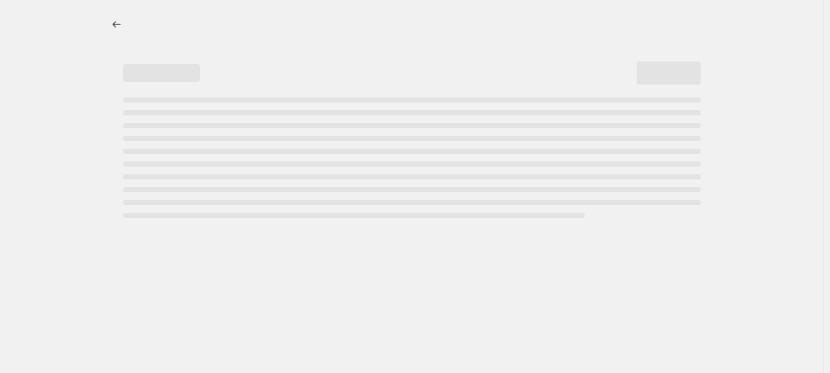
select select "percentage"
select select "collection"
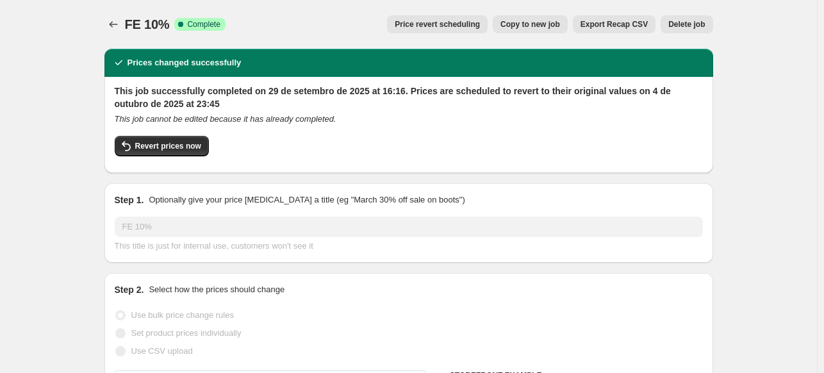
click at [546, 28] on span "Copy to new job" at bounding box center [530, 24] width 60 height 10
select select "percentage"
select select "collection"
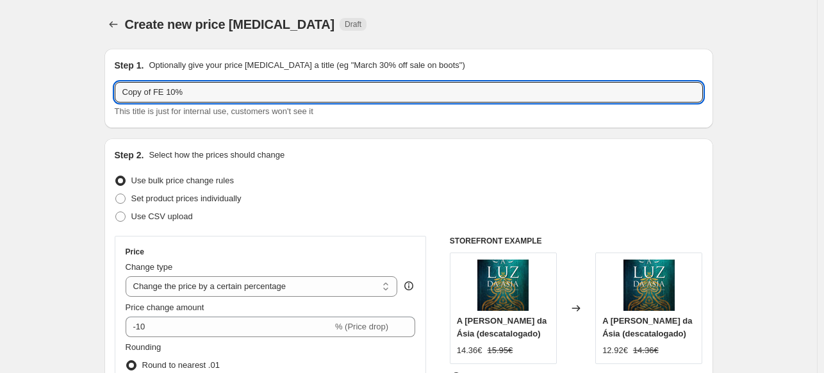
drag, startPoint x: 158, startPoint y: 94, endPoint x: 101, endPoint y: 98, distance: 57.2
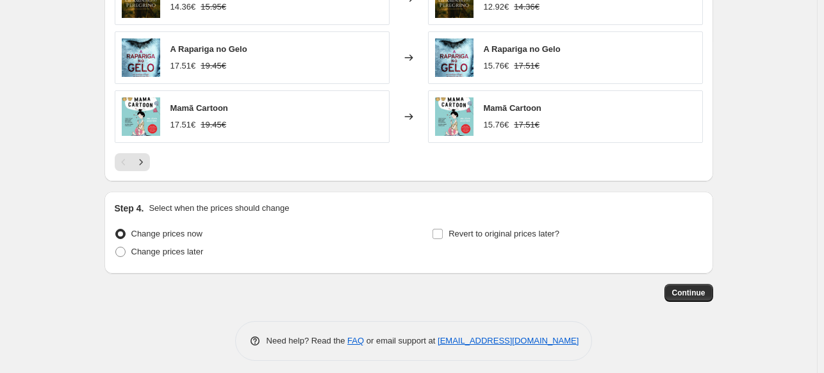
scroll to position [1051, 0]
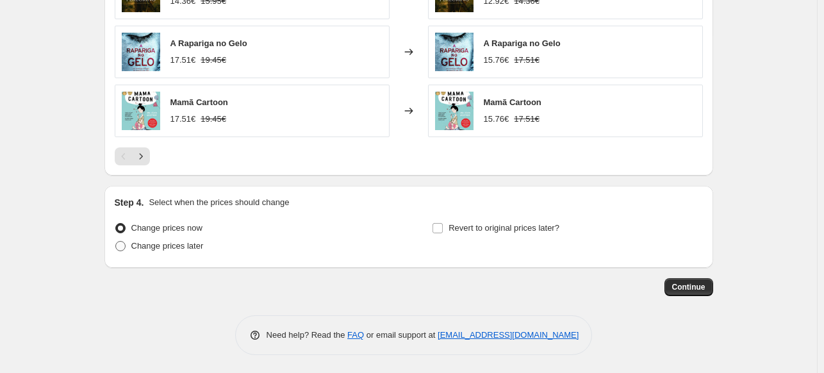
type input "FE 10%"
click at [123, 246] on span at bounding box center [120, 246] width 10 height 10
click at [116, 242] on input "Change prices later" at bounding box center [115, 241] width 1 height 1
radio input "true"
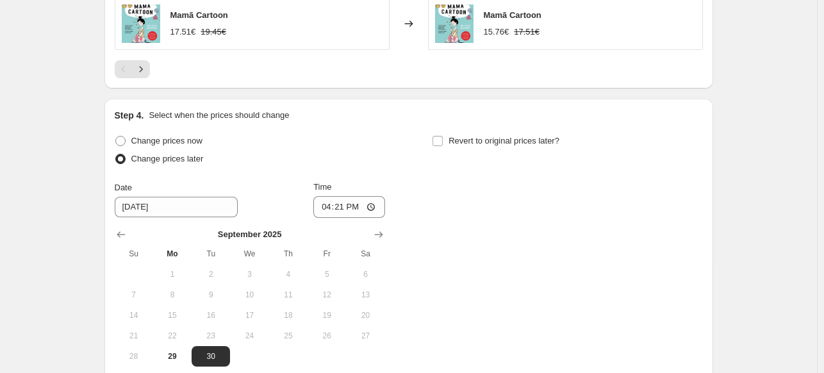
scroll to position [1269, 0]
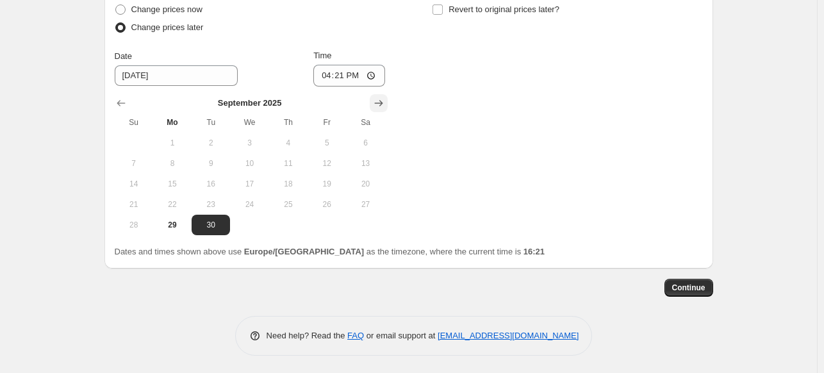
click at [379, 101] on icon "Show next month, October 2025" at bounding box center [378, 103] width 8 height 6
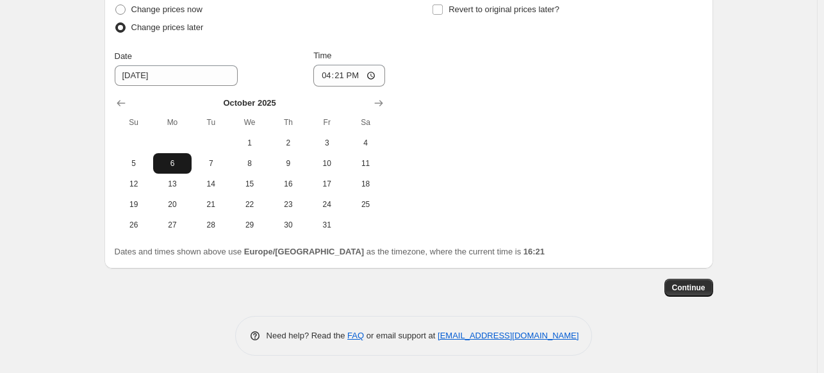
click at [181, 160] on span "6" at bounding box center [172, 163] width 28 height 10
type input "10/6/2025"
click at [345, 74] on input "16:21" at bounding box center [349, 76] width 72 height 22
type input "00:15"
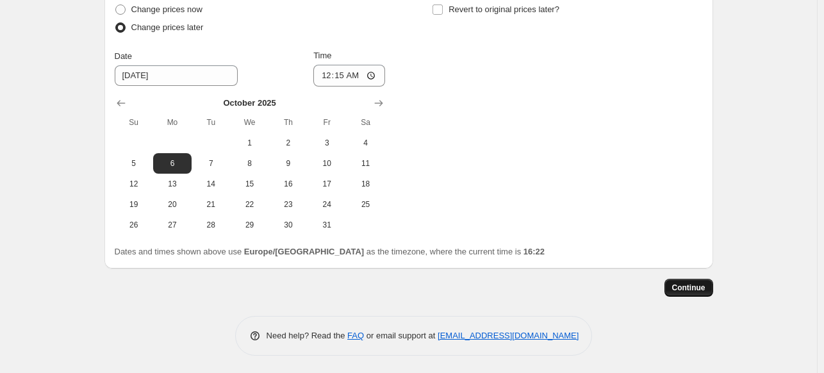
click at [692, 288] on span "Continue" at bounding box center [688, 288] width 33 height 10
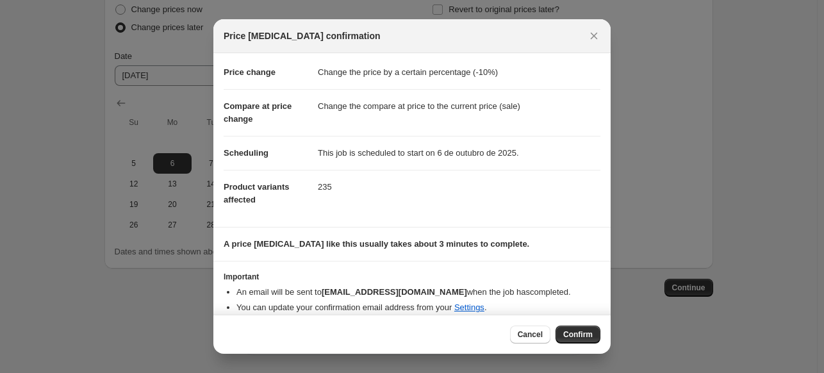
scroll to position [31, 0]
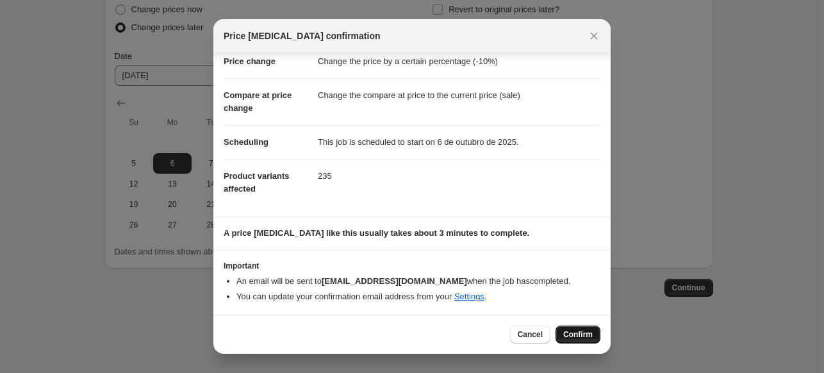
click at [592, 331] on button "Confirm" at bounding box center [577, 334] width 45 height 18
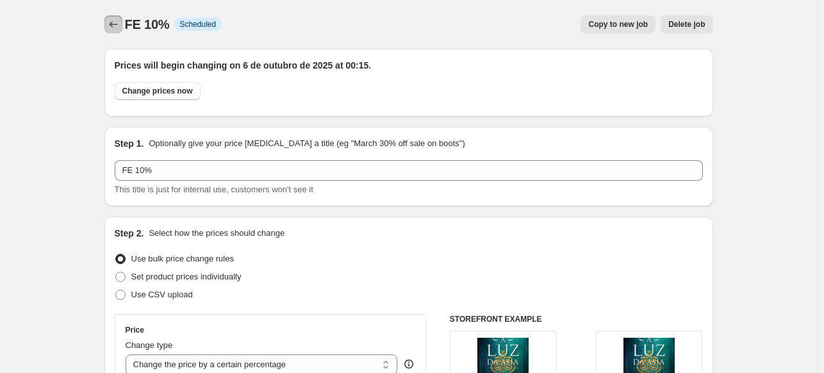
click at [109, 21] on button "Price change jobs" at bounding box center [113, 24] width 18 height 18
